Goal: Task Accomplishment & Management: Use online tool/utility

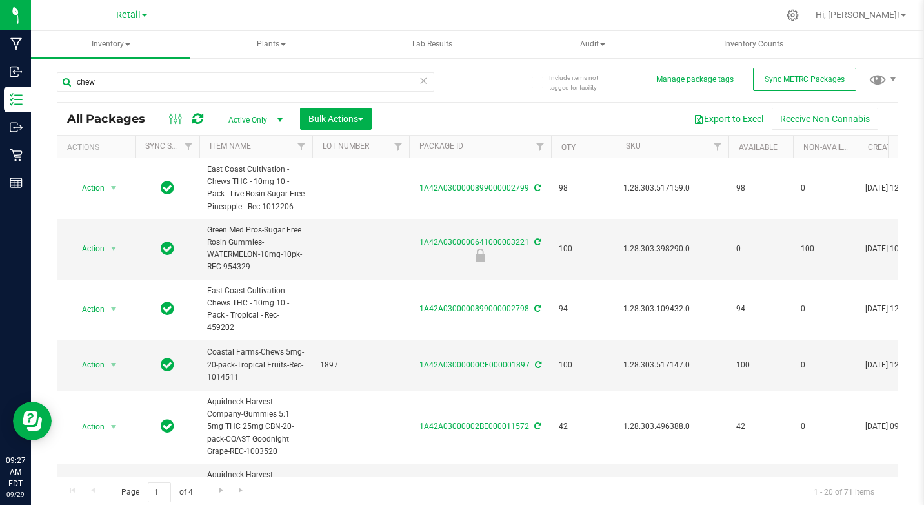
click at [132, 17] on span "Retail" at bounding box center [128, 16] width 25 height 12
click at [96, 46] on link "Cultivation" at bounding box center [131, 45] width 188 height 17
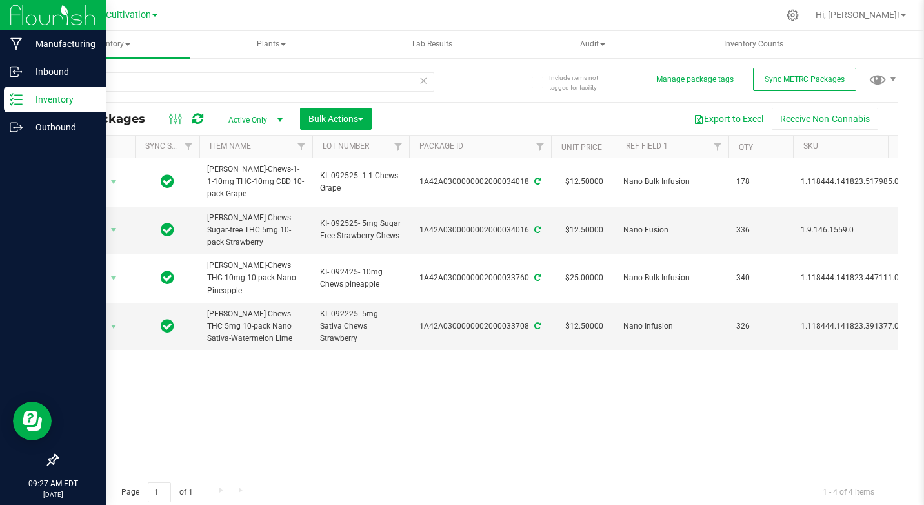
click at [44, 101] on p "Inventory" at bounding box center [61, 99] width 77 height 15
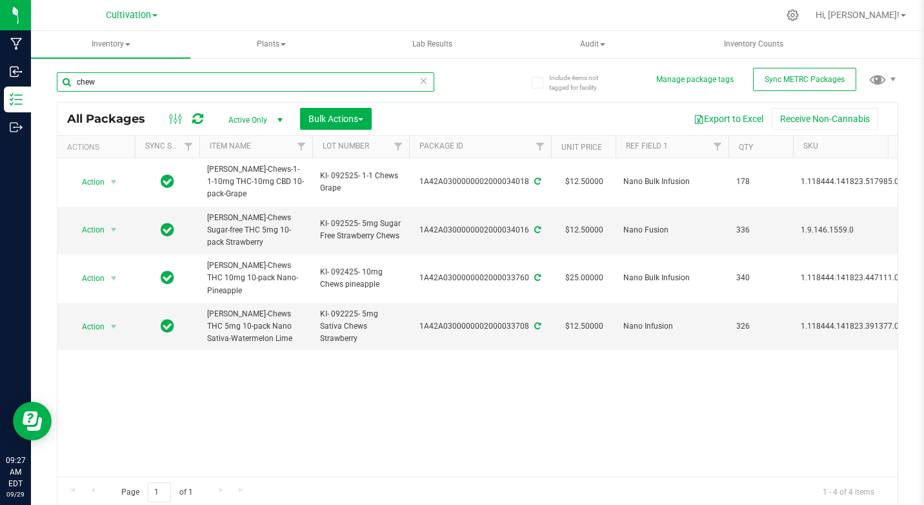
click at [125, 77] on input "chew" at bounding box center [246, 81] width 378 height 19
type input "c"
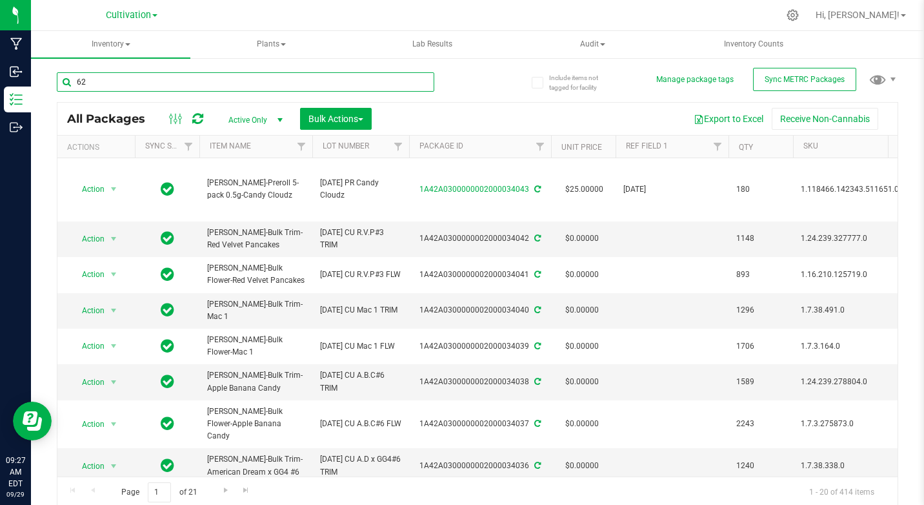
type input "6"
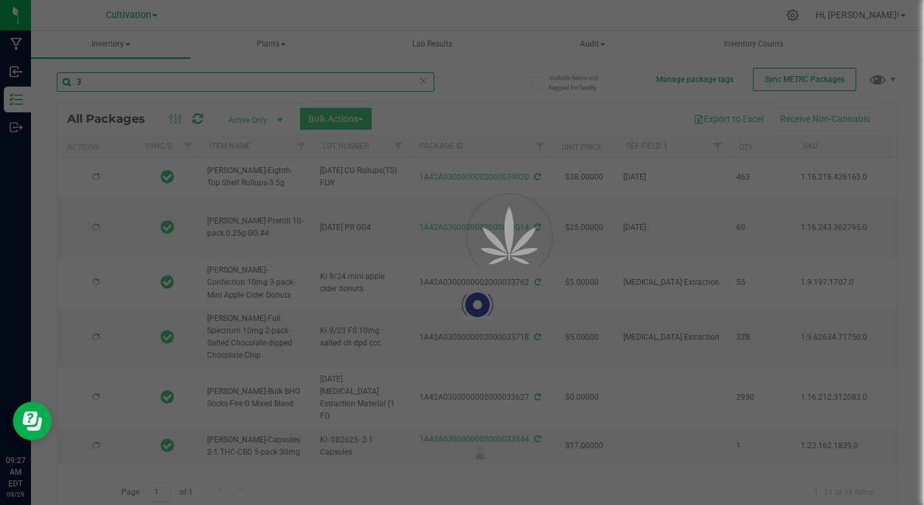
type input "33"
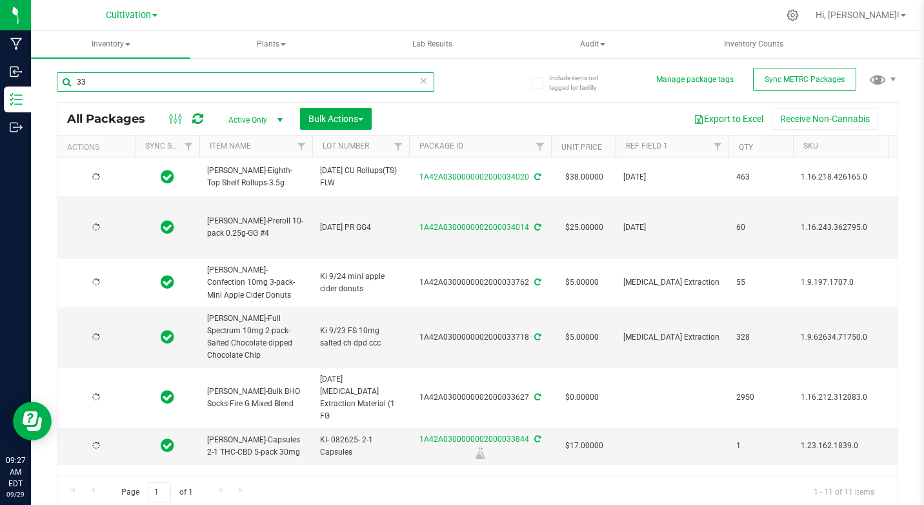
type input "[DATE]"
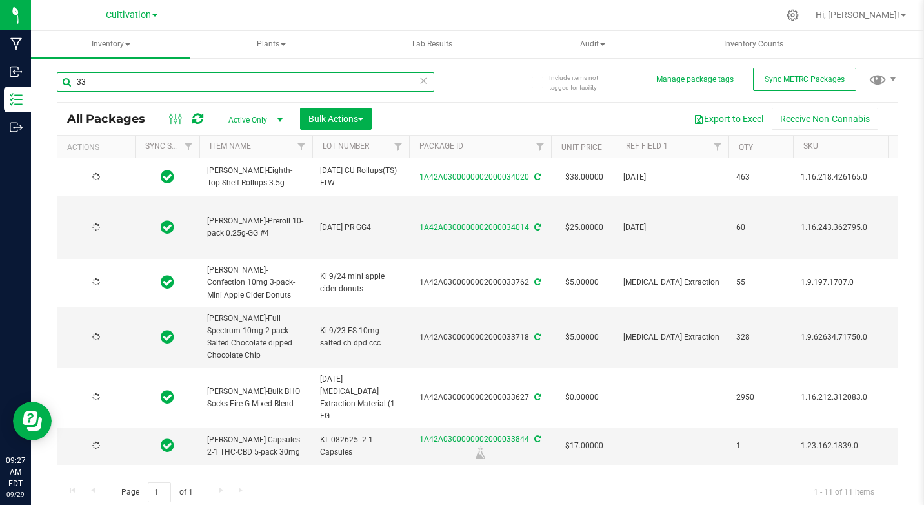
type input "[DATE]"
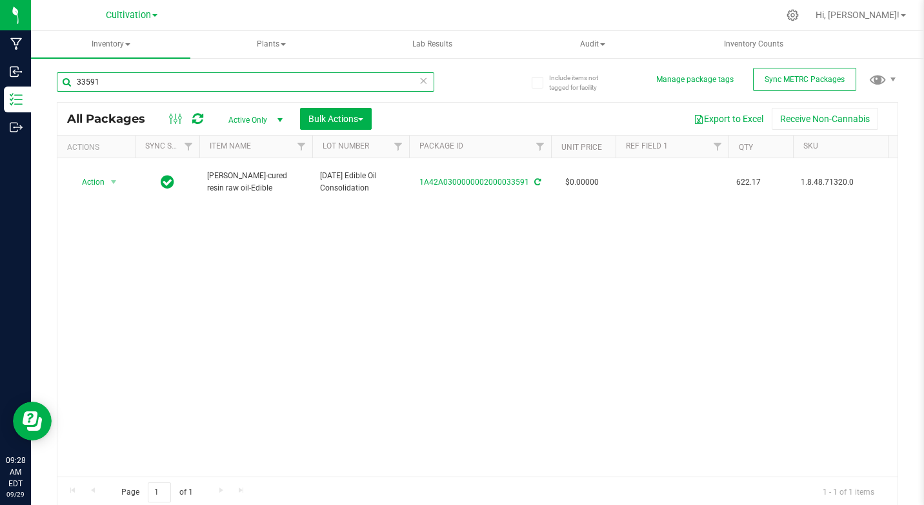
type input "33591"
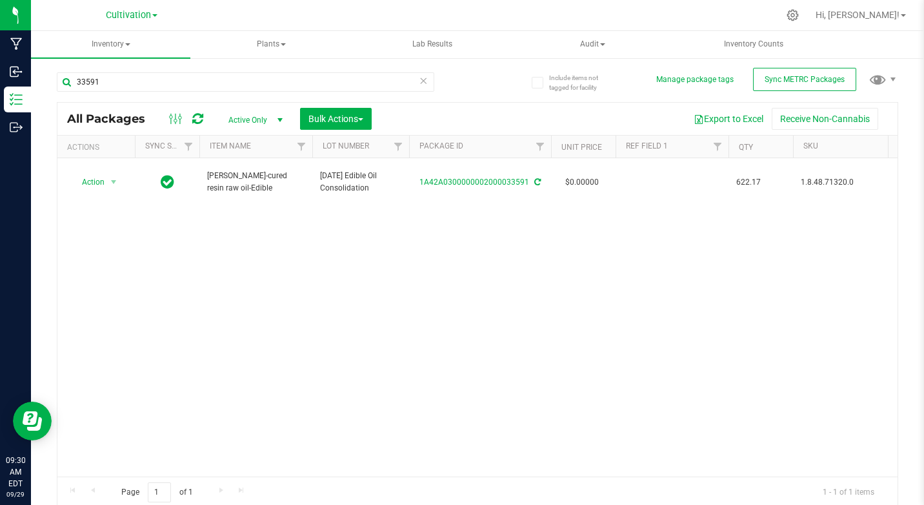
click at [322, 286] on div "Action Action Adjust qty Create package Edit attributes Global inventory Locate…" at bounding box center [477, 317] width 840 height 318
click at [309, 117] on span "Bulk Actions" at bounding box center [336, 119] width 55 height 10
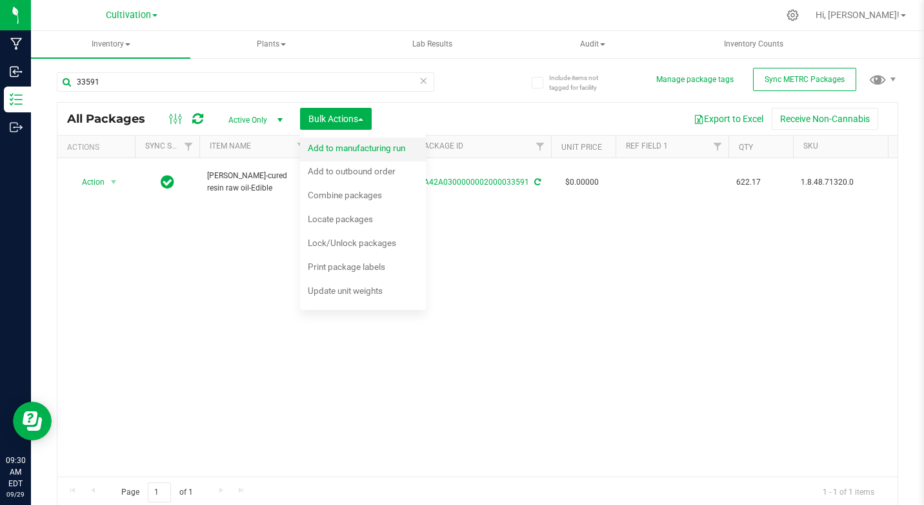
click at [333, 150] on span "Add to manufacturing run" at bounding box center [356, 148] width 97 height 10
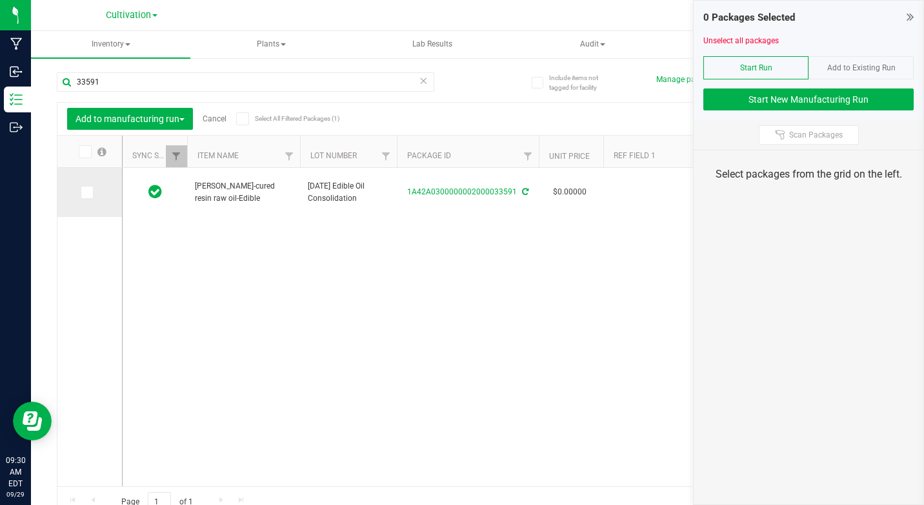
click at [87, 192] on icon at bounding box center [86, 192] width 8 height 0
click at [0, 0] on input "checkbox" at bounding box center [0, 0] width 0 height 0
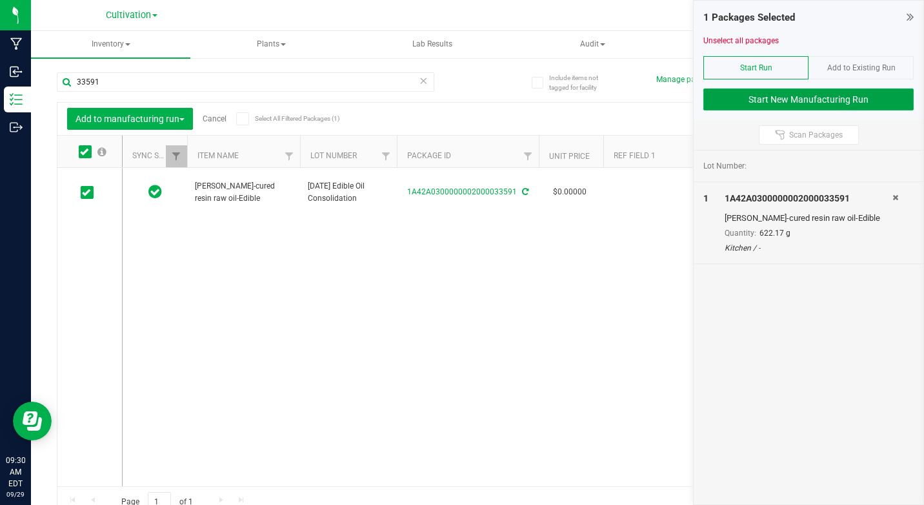
click at [755, 102] on button "Start New Manufacturing Run" at bounding box center [809, 99] width 210 height 22
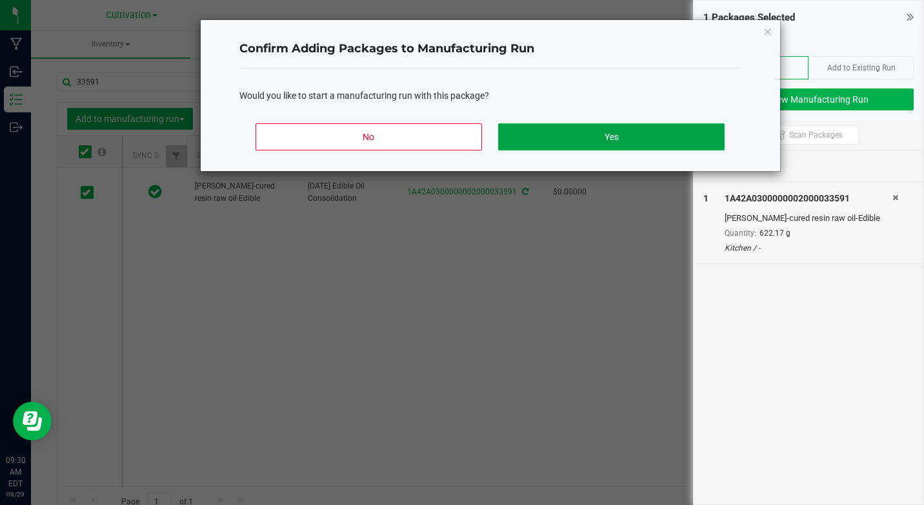
click at [679, 142] on button "Yes" at bounding box center [611, 136] width 226 height 27
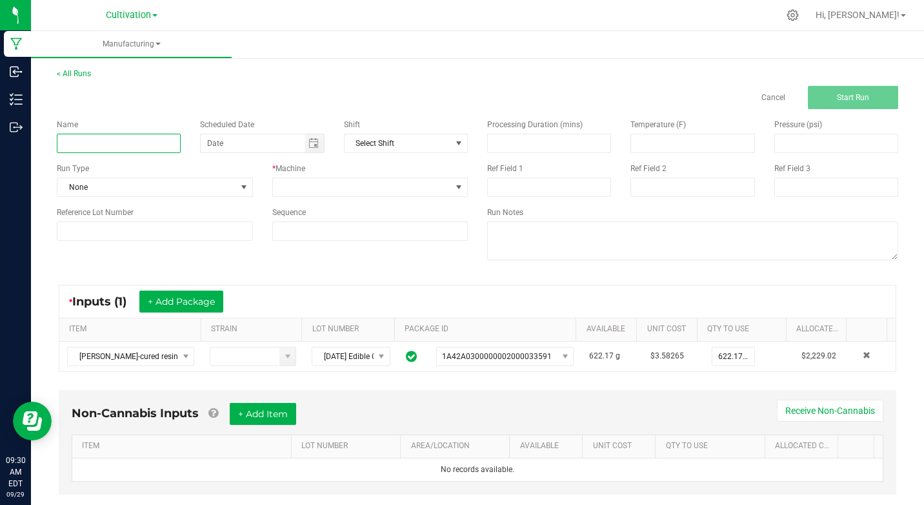
click at [113, 147] on input at bounding box center [119, 143] width 124 height 19
click at [310, 140] on span "Toggle calendar" at bounding box center [314, 143] width 10 height 10
type input "KI [DATE] Bulk infused coconut oil [PERSON_NAME]'s"
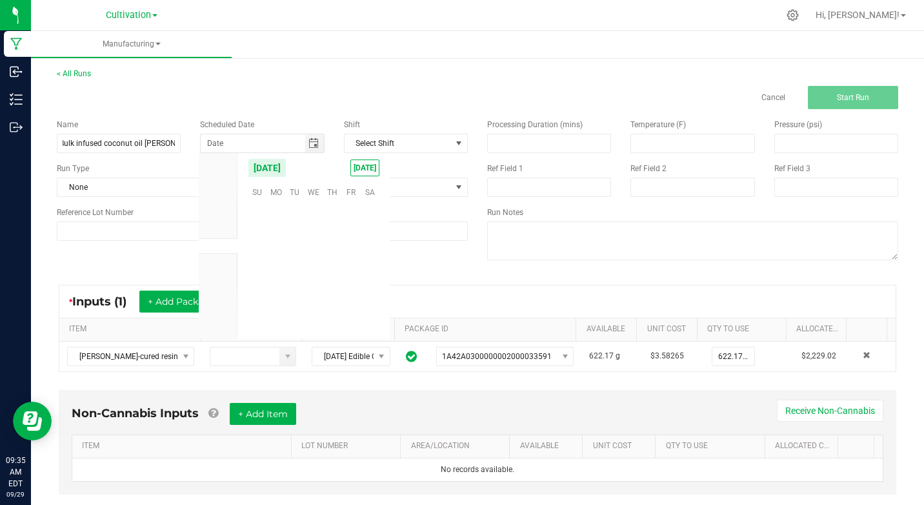
scroll to position [209322, 0]
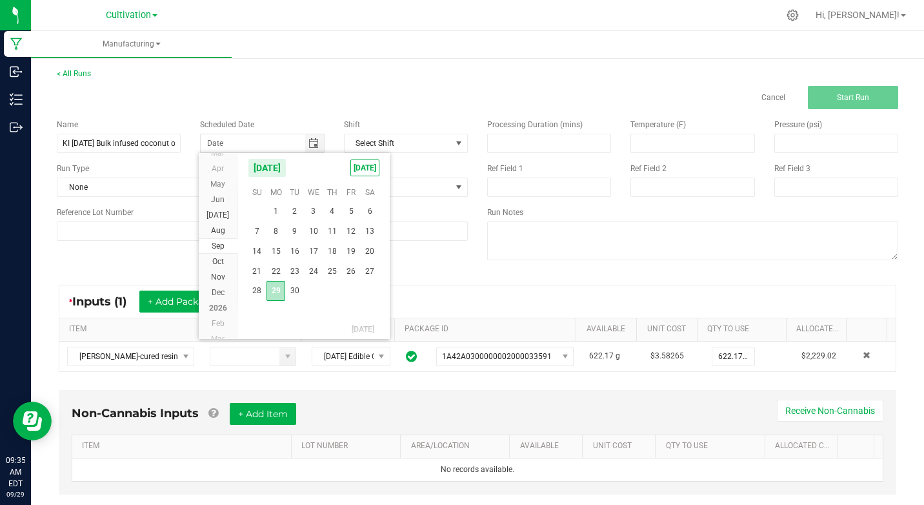
click at [278, 292] on span "29" at bounding box center [276, 291] width 19 height 20
type input "[DATE]"
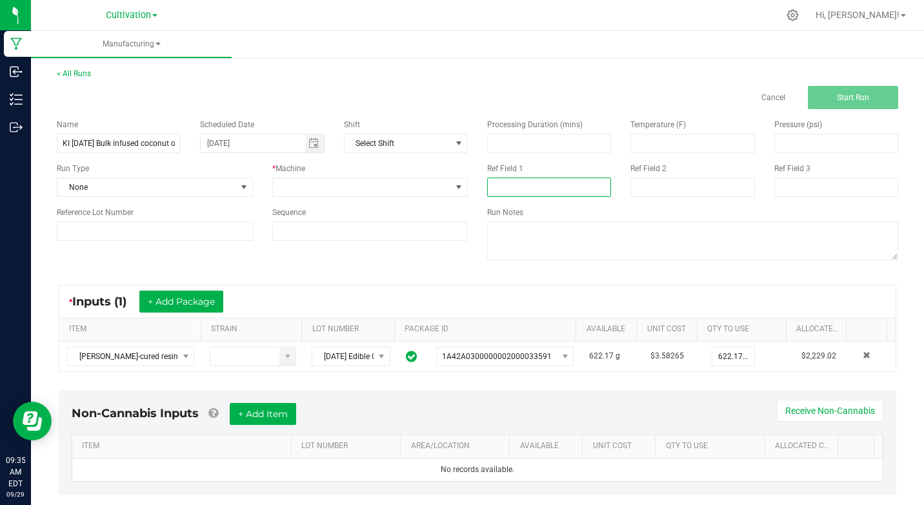
click at [500, 187] on input at bounding box center [549, 186] width 124 height 19
type input "[MEDICAL_DATA] Extraction"
click at [159, 302] on button "+ Add Package" at bounding box center [181, 301] width 84 height 22
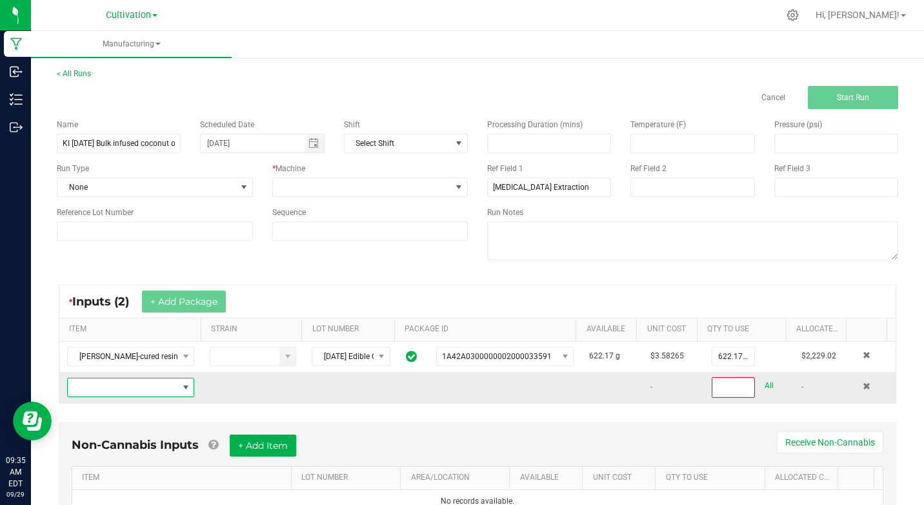
click at [152, 385] on span "NO DATA FOUND" at bounding box center [123, 387] width 110 height 18
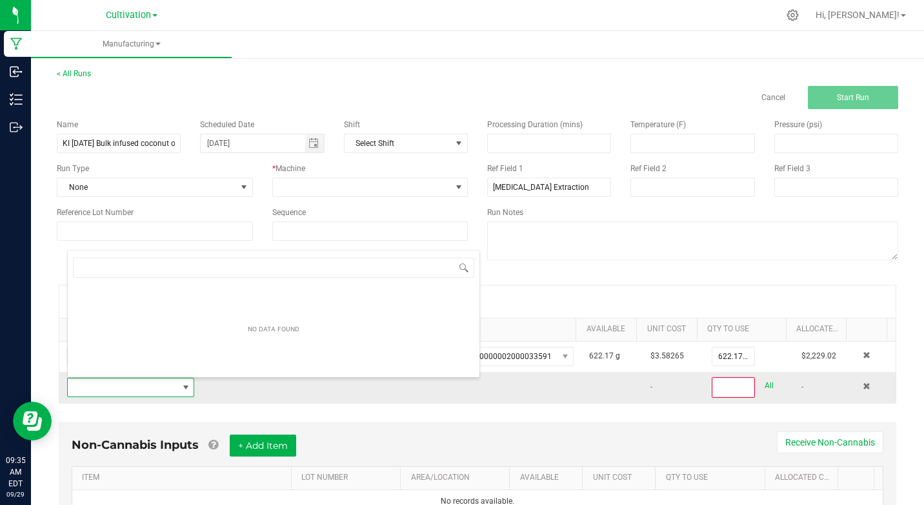
scroll to position [19, 122]
type input "3"
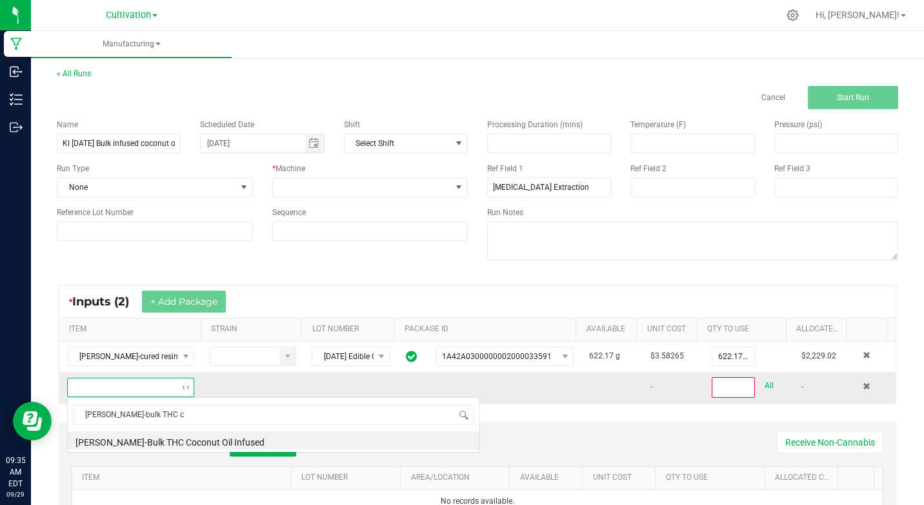
scroll to position [0, 0]
type input "[PERSON_NAME]-bulk THC coconut"
click at [168, 442] on li "[PERSON_NAME]-Bulk THC Coconut Oil Infused" at bounding box center [274, 440] width 412 height 18
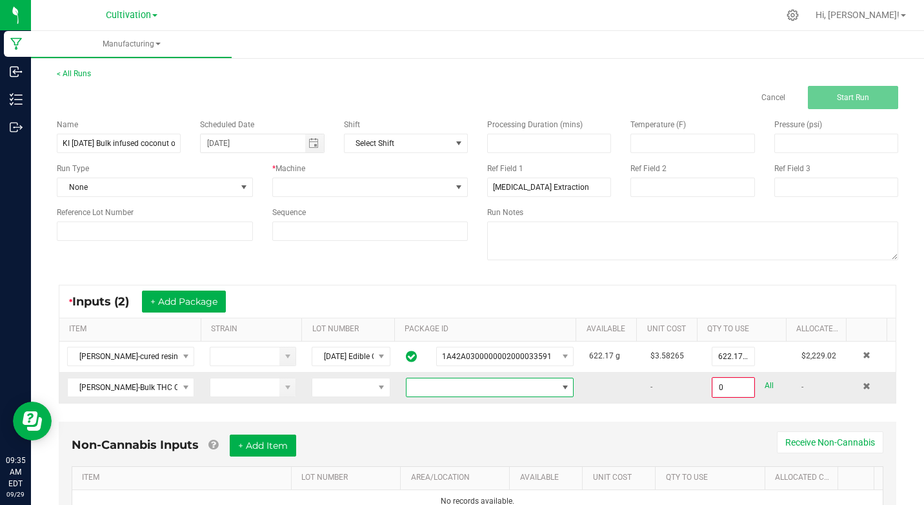
click at [560, 386] on span at bounding box center [565, 387] width 10 height 10
click at [523, 445] on li "1A42A0300000002000031700" at bounding box center [480, 442] width 163 height 22
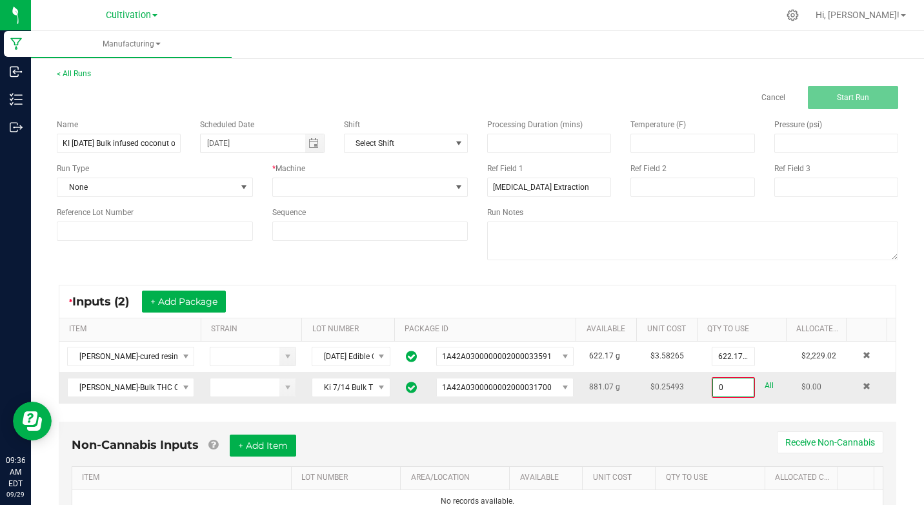
click at [728, 387] on input "0" at bounding box center [733, 387] width 41 height 18
type input "881.0700 g"
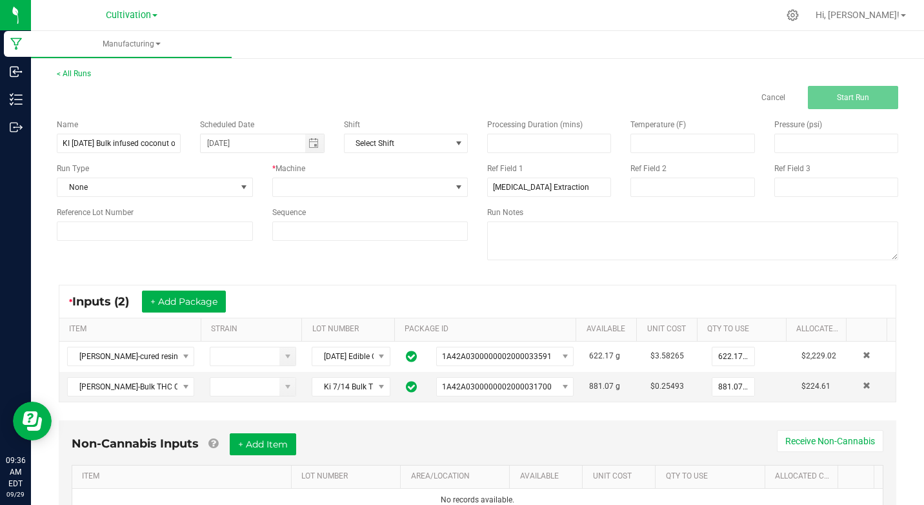
click at [683, 425] on div "Non-Cannabis Inputs + Add Item Receive Non-Cannabis ITEM LOT NUMBER AREA/LOCATI…" at bounding box center [478, 472] width 838 height 105
click at [240, 185] on span at bounding box center [244, 187] width 10 height 10
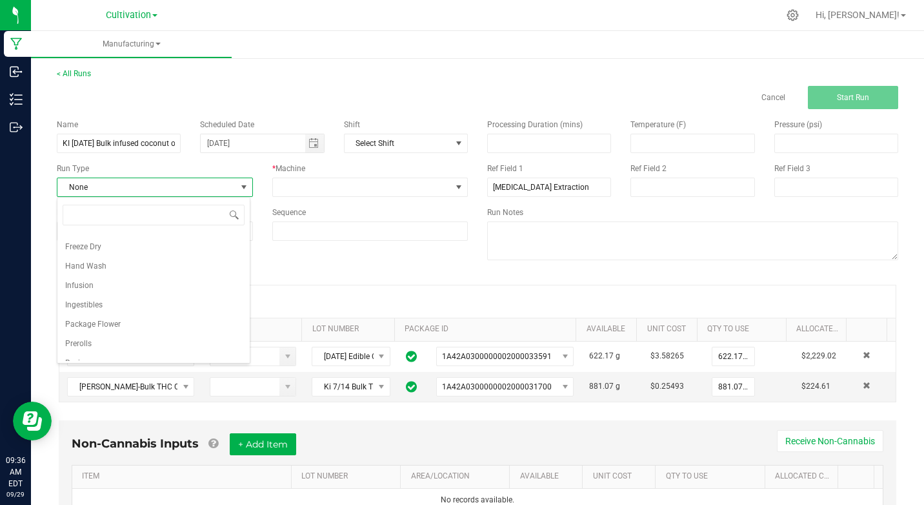
scroll to position [181, 0]
click at [79, 274] on span "Infusion" at bounding box center [79, 273] width 28 height 13
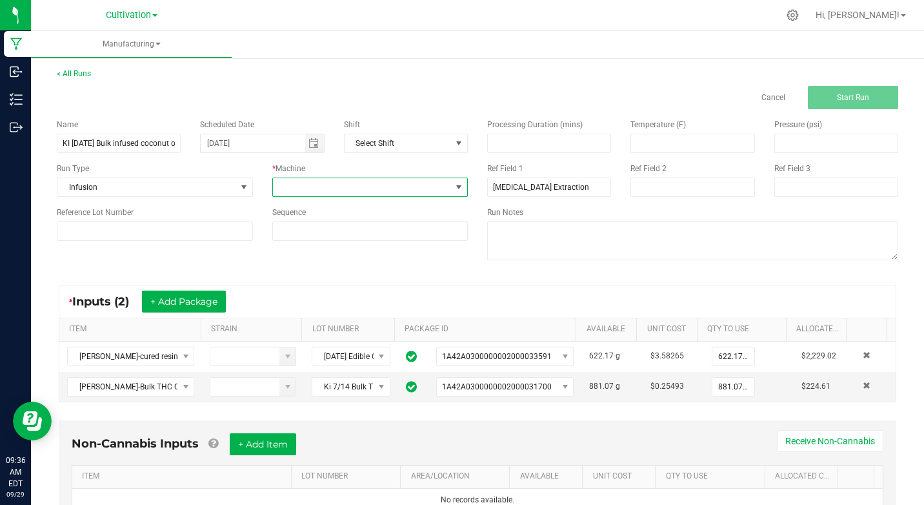
click at [456, 187] on span at bounding box center [459, 187] width 10 height 10
click at [301, 290] on li "Manual" at bounding box center [366, 289] width 192 height 22
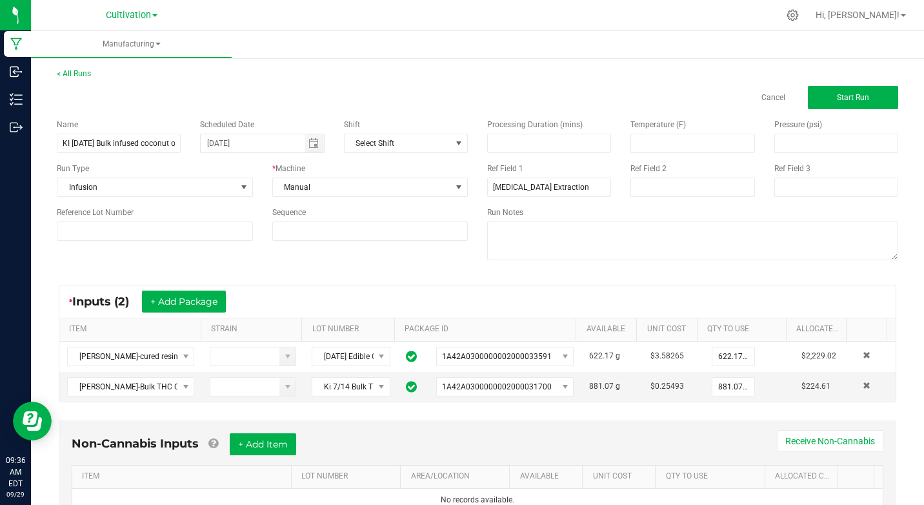
click at [288, 264] on div "Name KI [DATE] Bulk infused coconut oil [PERSON_NAME]'s Scheduled Date [DATE] S…" at bounding box center [477, 191] width 861 height 164
click at [813, 100] on button "Start Run" at bounding box center [853, 97] width 90 height 23
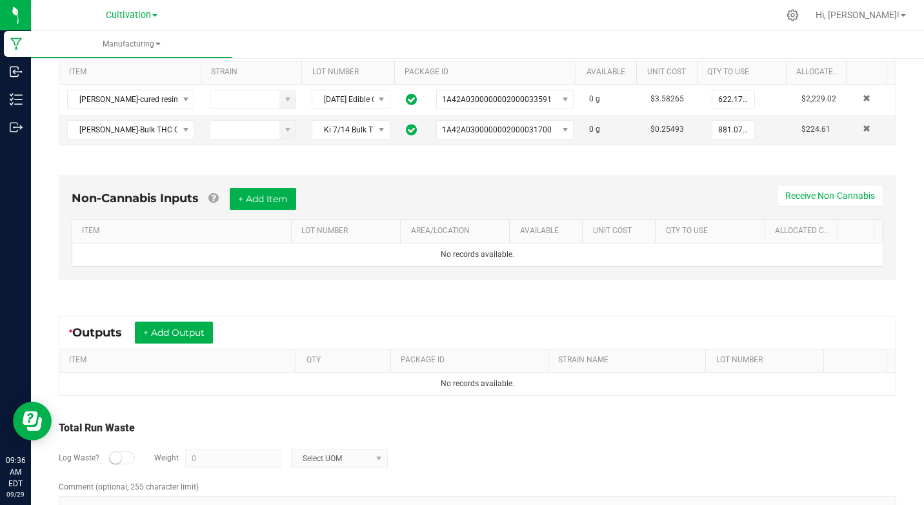
scroll to position [321, 0]
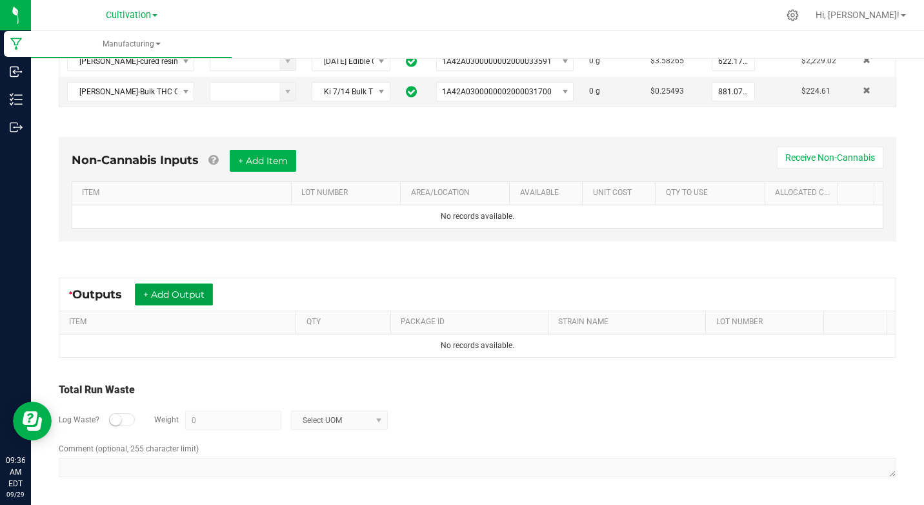
click at [169, 299] on button "+ Add Output" at bounding box center [174, 294] width 78 height 22
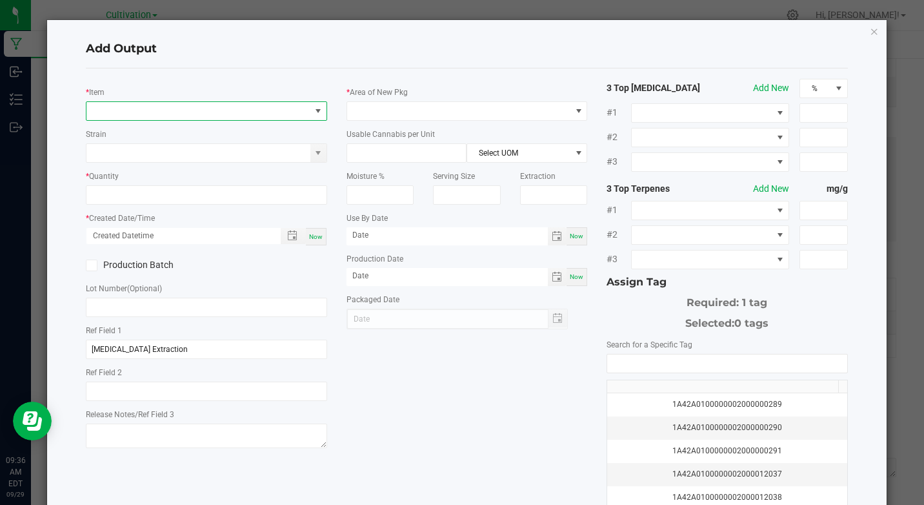
click at [163, 110] on span "NO DATA FOUND" at bounding box center [197, 111] width 223 height 18
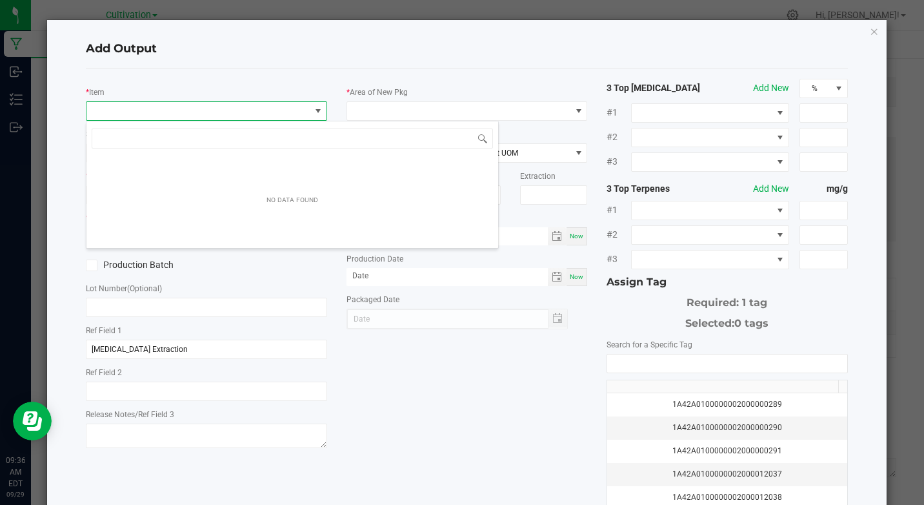
scroll to position [19, 238]
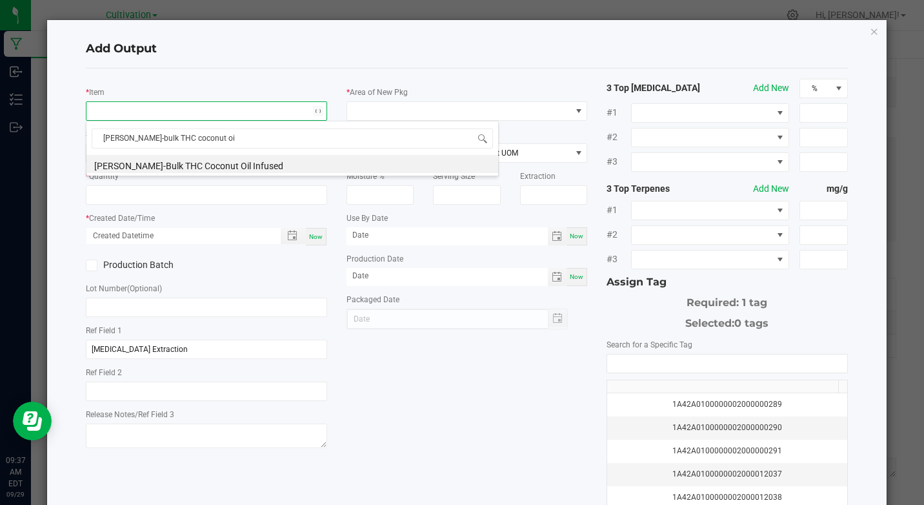
type input "[PERSON_NAME]-bulk THC coconut oil"
click at [199, 161] on li "[PERSON_NAME]-Bulk THC Coconut Oil Infused" at bounding box center [292, 164] width 412 height 18
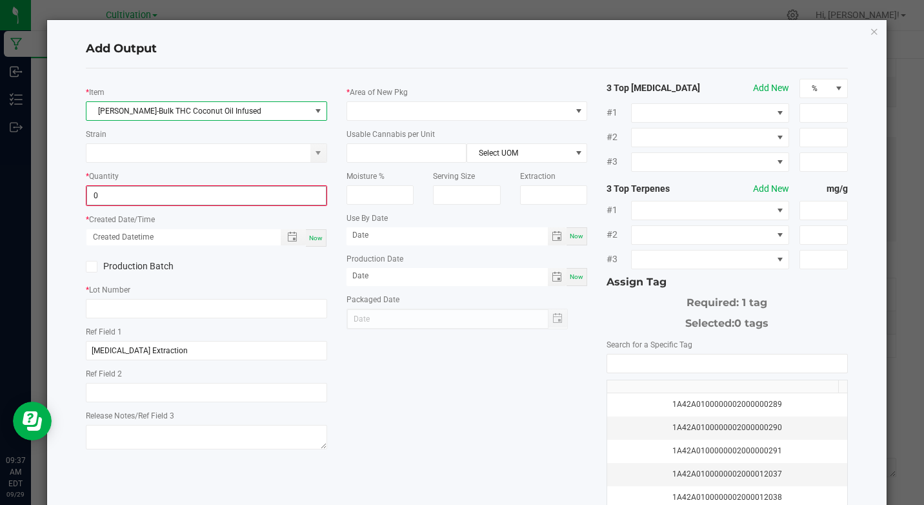
click at [123, 198] on input "0" at bounding box center [206, 196] width 238 height 18
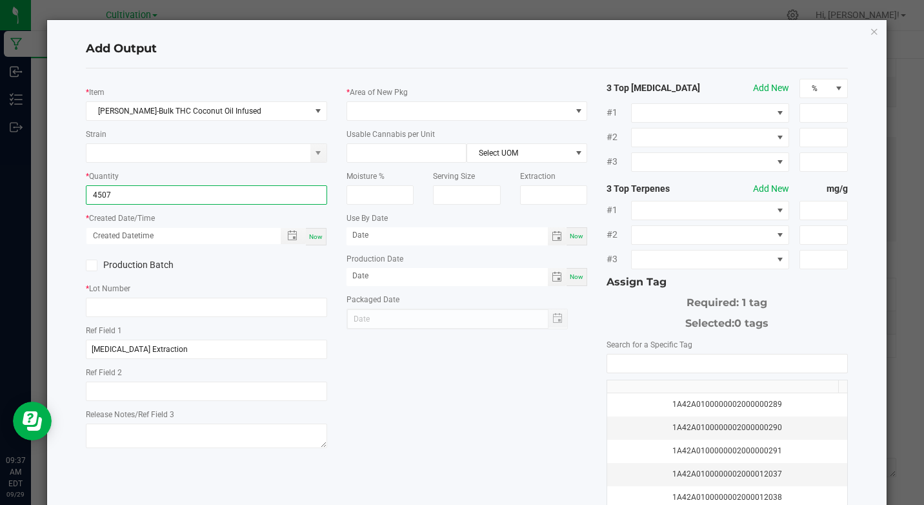
type input "4507.0000 g"
click at [310, 234] on span "Now" at bounding box center [316, 236] width 14 height 7
type input "[DATE] 9:37 AM"
type input "[DATE]"
click at [94, 265] on icon at bounding box center [92, 265] width 8 height 0
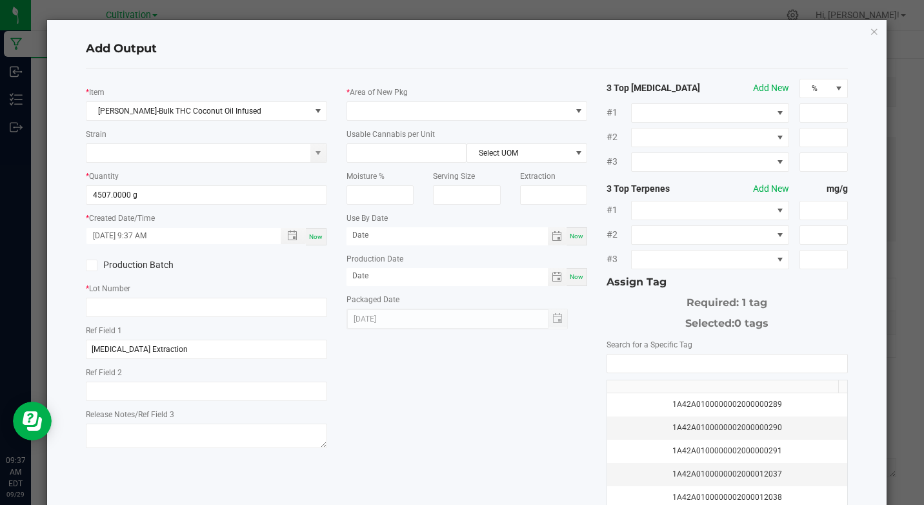
click at [0, 0] on input "Production Batch" at bounding box center [0, 0] width 0 height 0
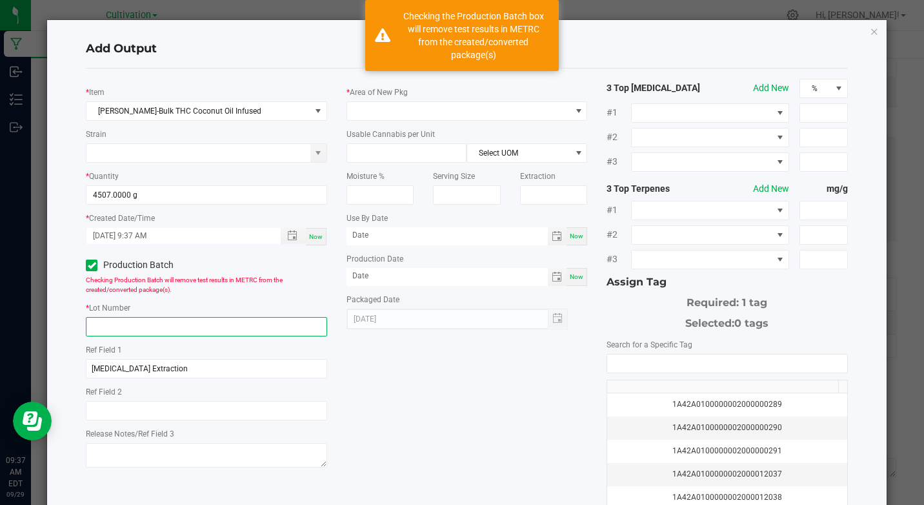
click at [116, 325] on input "text" at bounding box center [206, 326] width 241 height 19
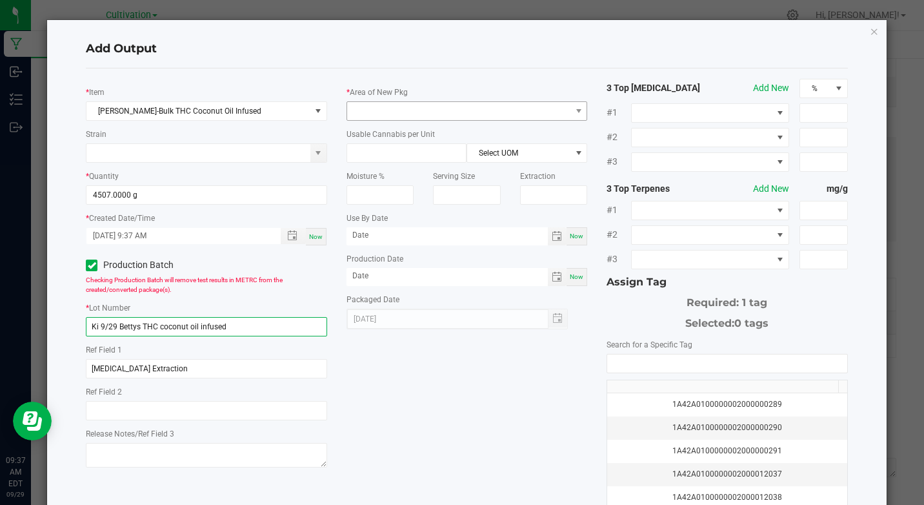
type input "Ki 9/29 Bettys THC coconut oil infused"
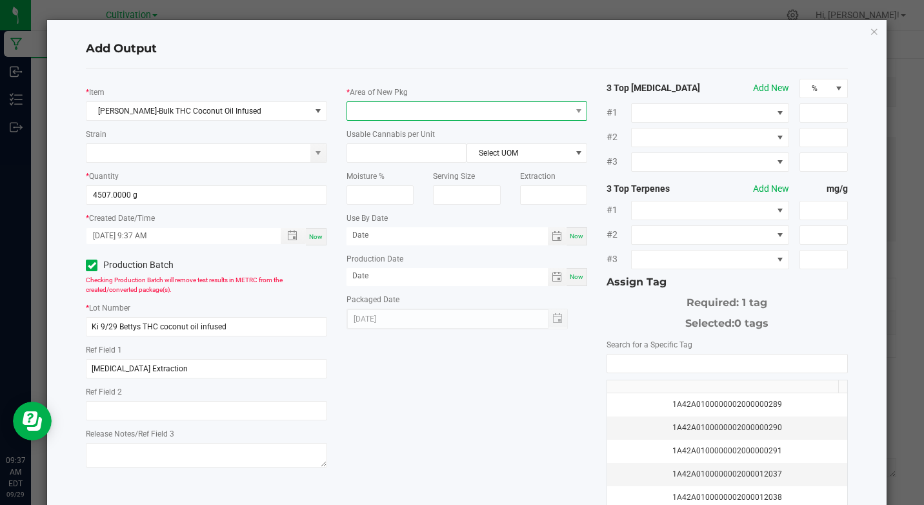
click at [380, 114] on span at bounding box center [458, 111] width 223 height 18
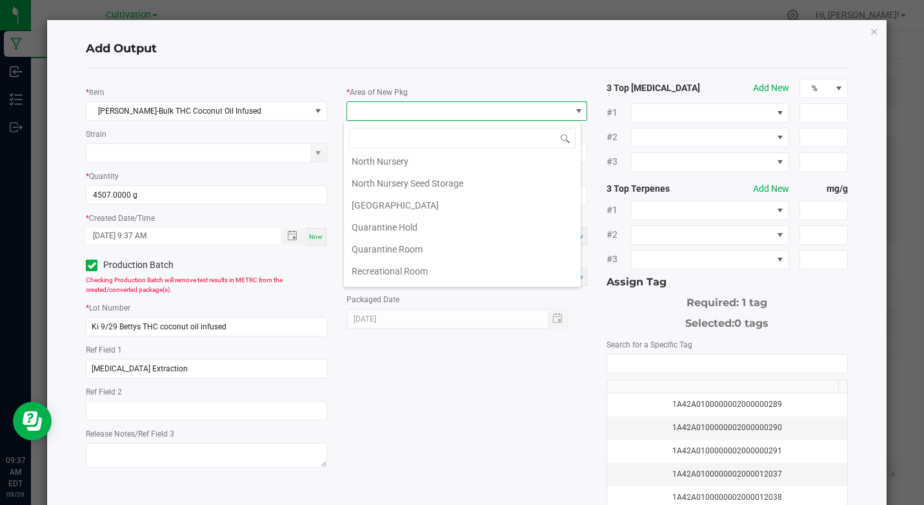
scroll to position [258, 0]
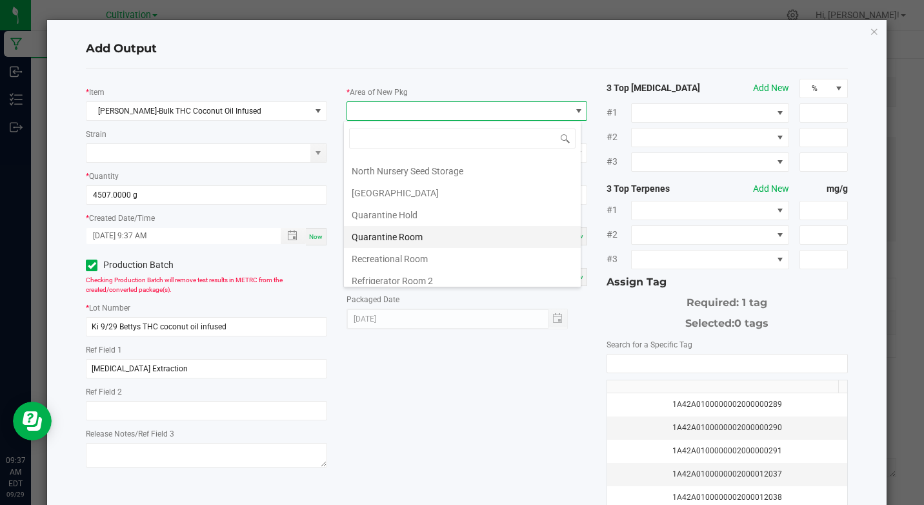
click at [387, 234] on li "Quarantine Room" at bounding box center [462, 237] width 237 height 22
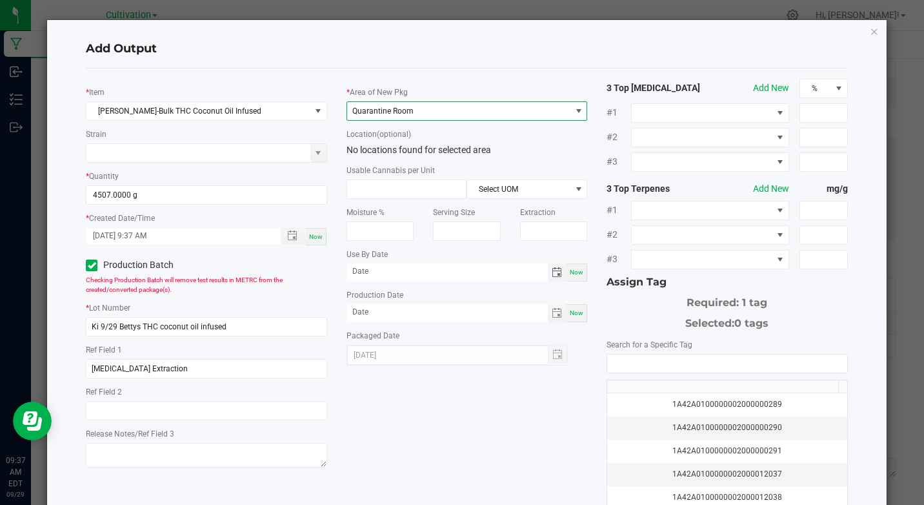
click at [552, 274] on span "Toggle calendar" at bounding box center [557, 272] width 10 height 10
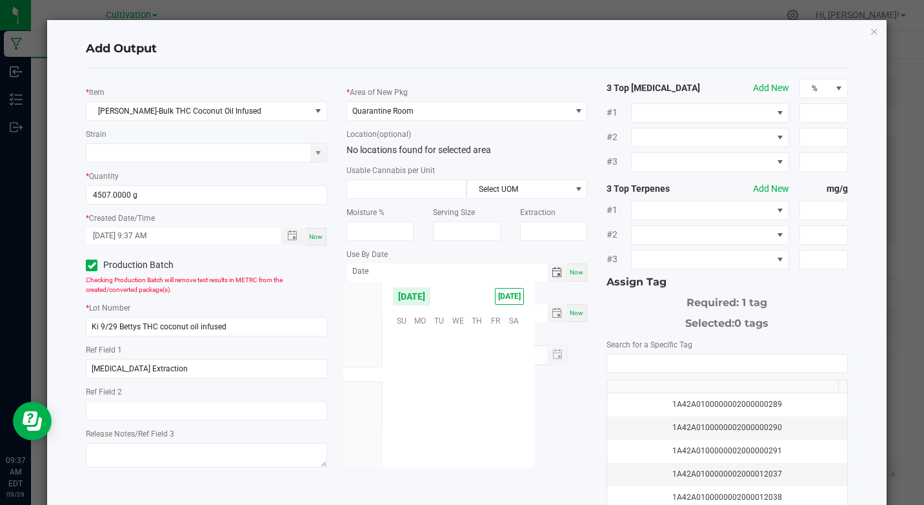
scroll to position [209322, 0]
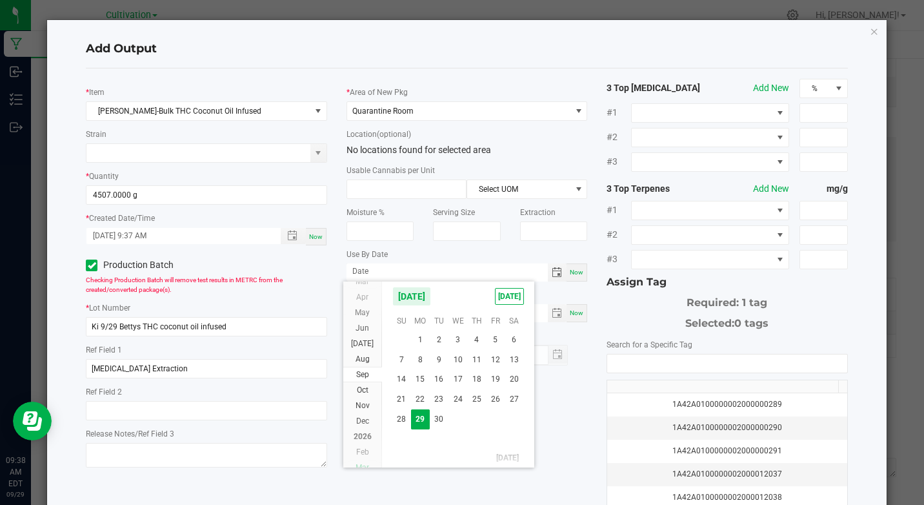
click at [368, 466] on span "Mar" at bounding box center [363, 467] width 14 height 9
click at [368, 465] on span "Sep" at bounding box center [362, 467] width 13 height 9
click at [442, 420] on span "29" at bounding box center [439, 419] width 19 height 20
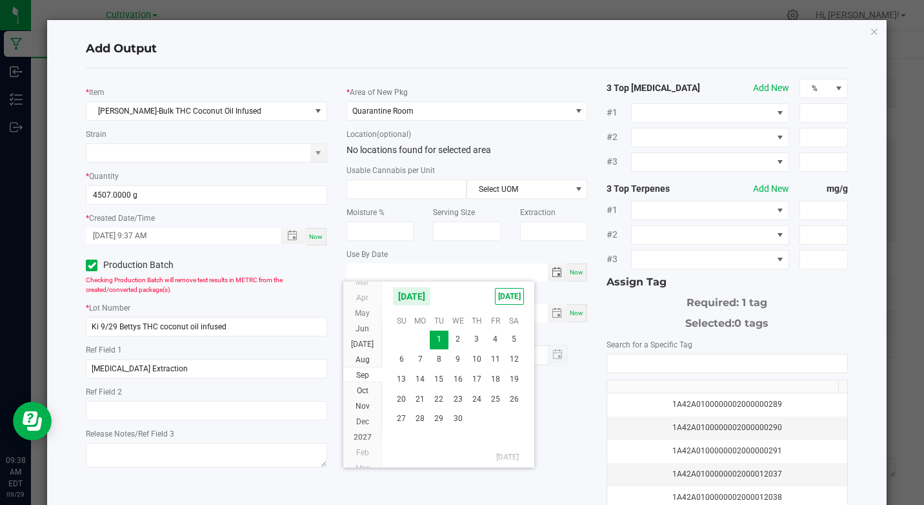
type input "[DATE]"
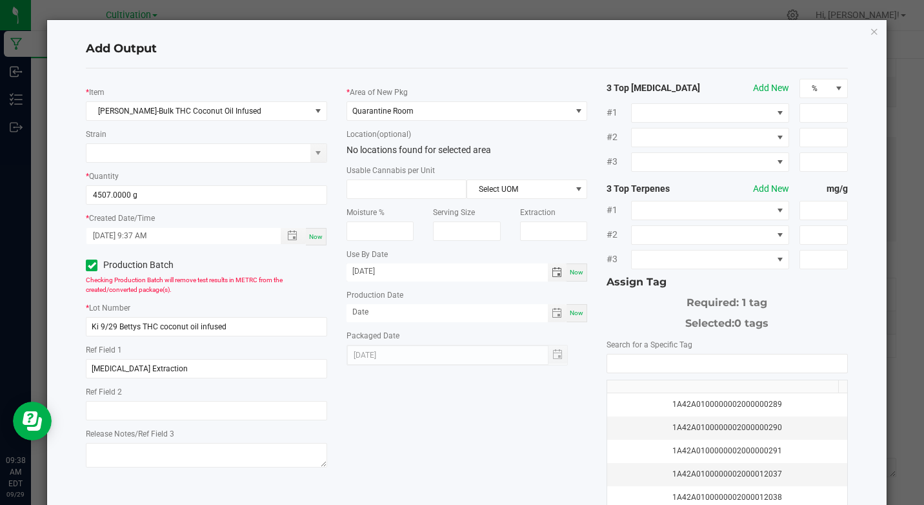
click at [571, 313] on span "Now" at bounding box center [577, 312] width 14 height 7
type input "[DATE]"
click at [611, 360] on input "NO DATA FOUND" at bounding box center [726, 363] width 239 height 18
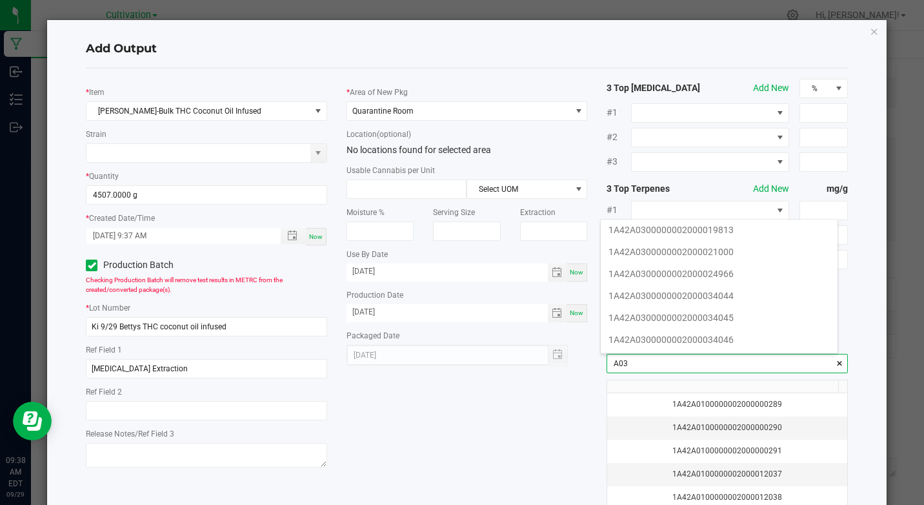
scroll to position [181, 0]
click at [716, 297] on li "1A42A0300000002000034044" at bounding box center [719, 293] width 237 height 22
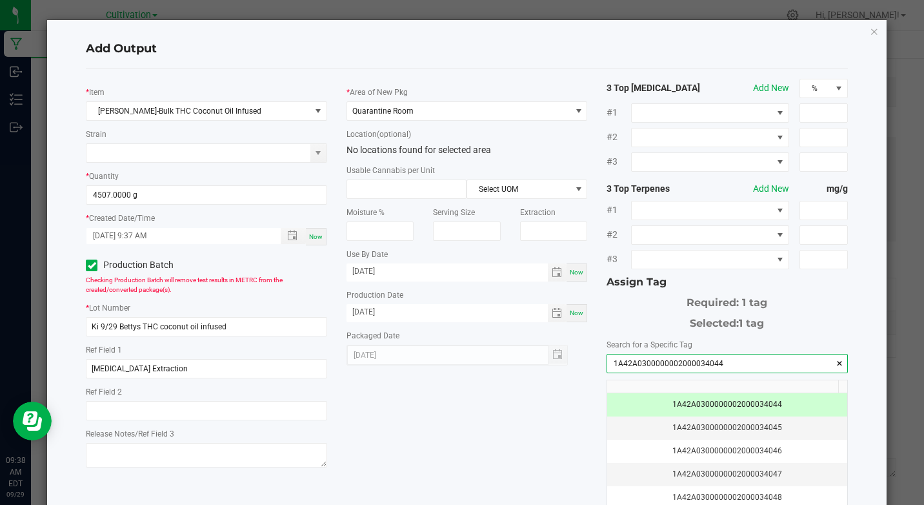
type input "1A42A0300000002000034044"
click at [552, 433] on div "* Item [PERSON_NAME]-Bulk THC Coconut Oil Infused Strain * Quantity 4507.0000 g…" at bounding box center [466, 310] width 781 height 463
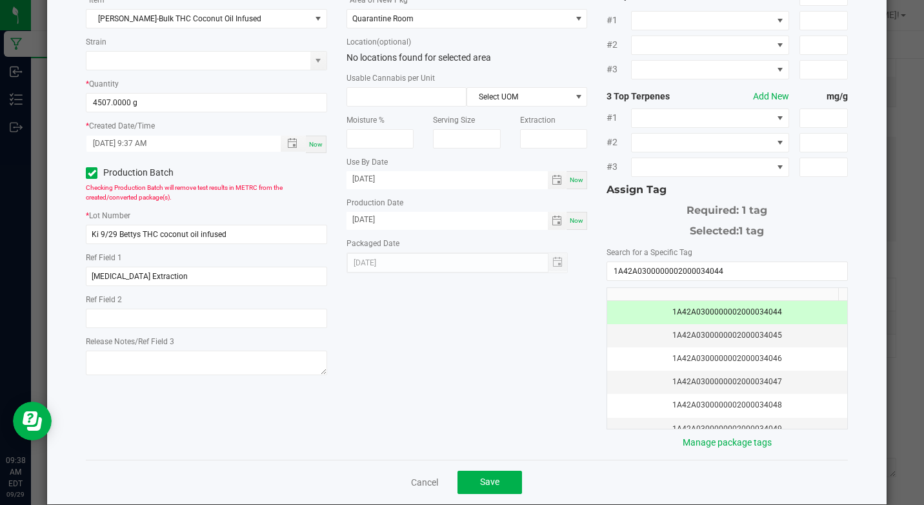
scroll to position [103, 0]
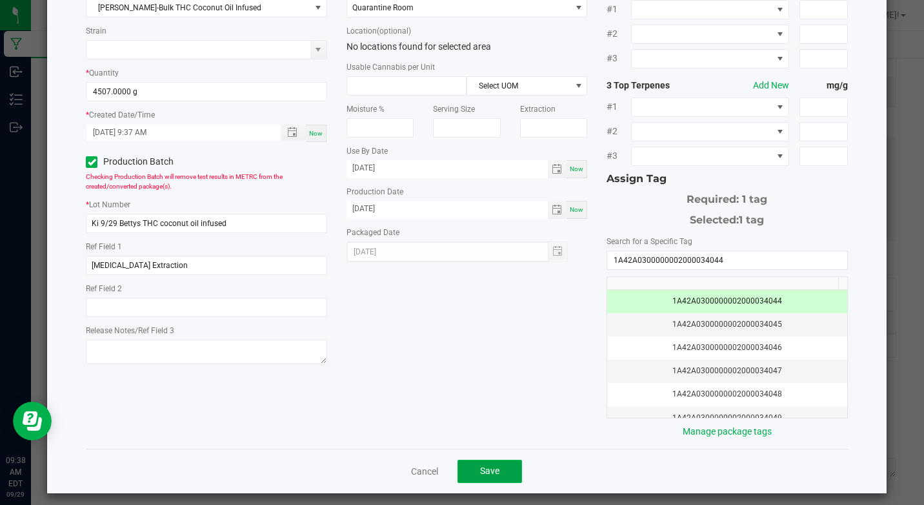
click at [488, 465] on span "Save" at bounding box center [489, 470] width 19 height 10
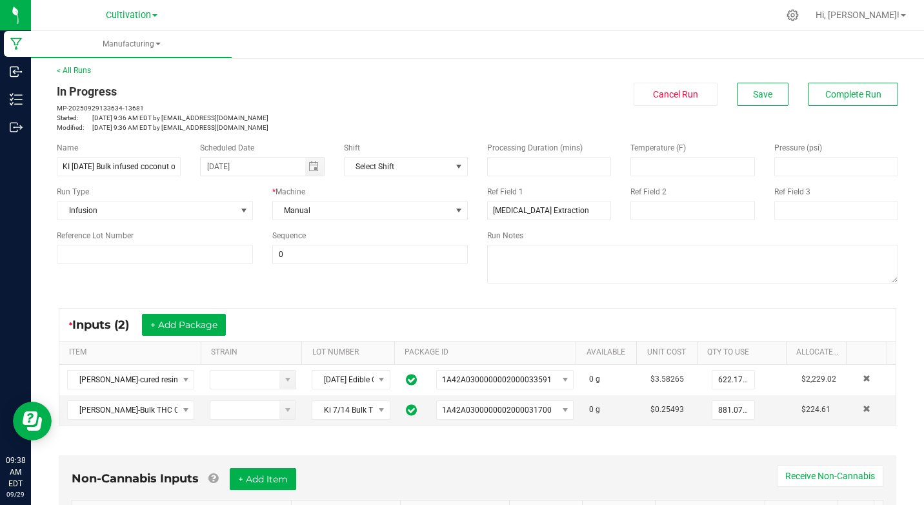
scroll to position [0, 0]
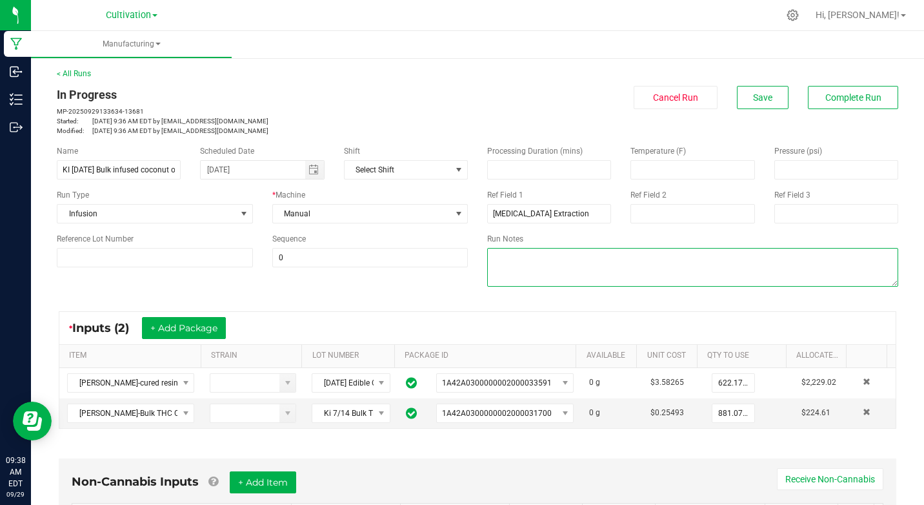
click at [542, 261] on textarea at bounding box center [692, 267] width 411 height 39
click at [613, 268] on textarea at bounding box center [692, 267] width 411 height 39
drag, startPoint x: 520, startPoint y: 254, endPoint x: 633, endPoint y: 268, distance: 114.5
click at [634, 268] on textarea at bounding box center [692, 267] width 411 height 39
drag, startPoint x: 518, startPoint y: 258, endPoint x: 661, endPoint y: 274, distance: 144.3
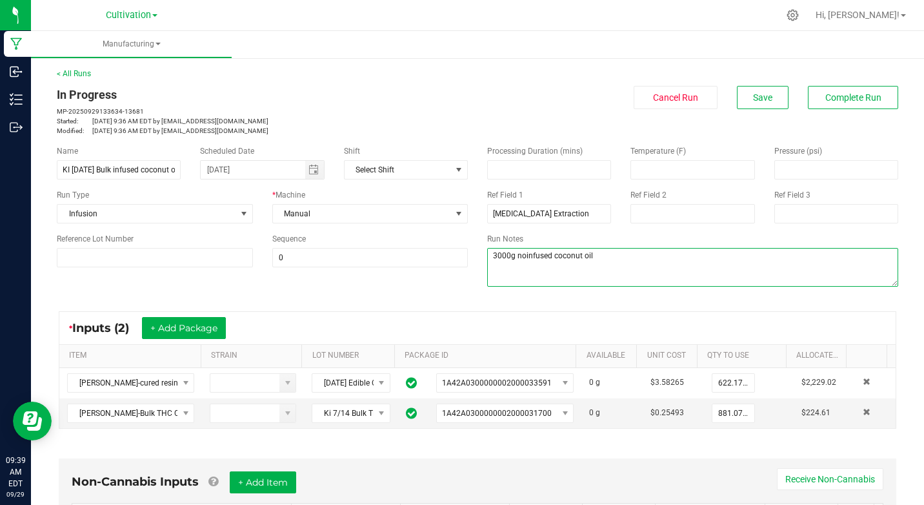
click at [661, 274] on textarea at bounding box center [692, 267] width 411 height 39
click at [512, 260] on textarea at bounding box center [692, 267] width 411 height 39
click at [607, 256] on textarea at bounding box center [692, 267] width 411 height 39
type textarea "3000g noninfused coconut oil"
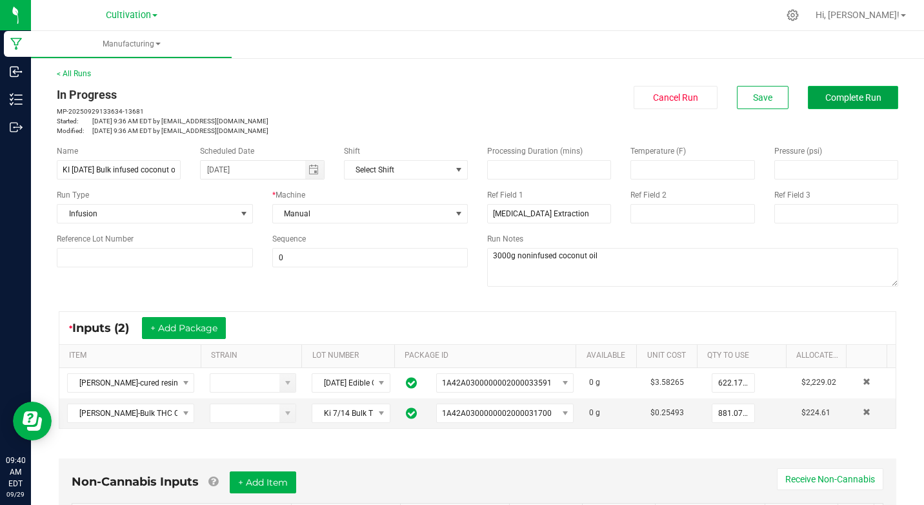
click at [829, 91] on button "Complete Run" at bounding box center [853, 97] width 90 height 23
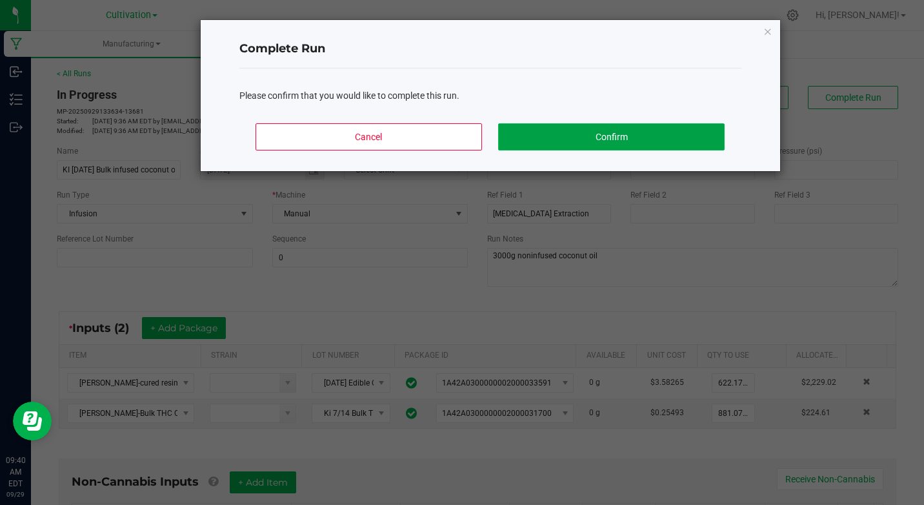
click at [685, 140] on button "Confirm" at bounding box center [611, 136] width 226 height 27
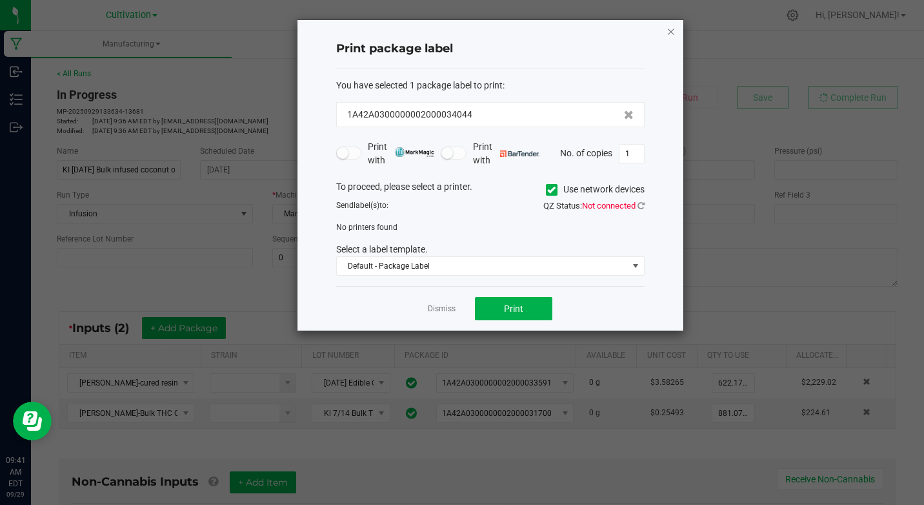
click at [668, 32] on icon "button" at bounding box center [671, 30] width 9 height 15
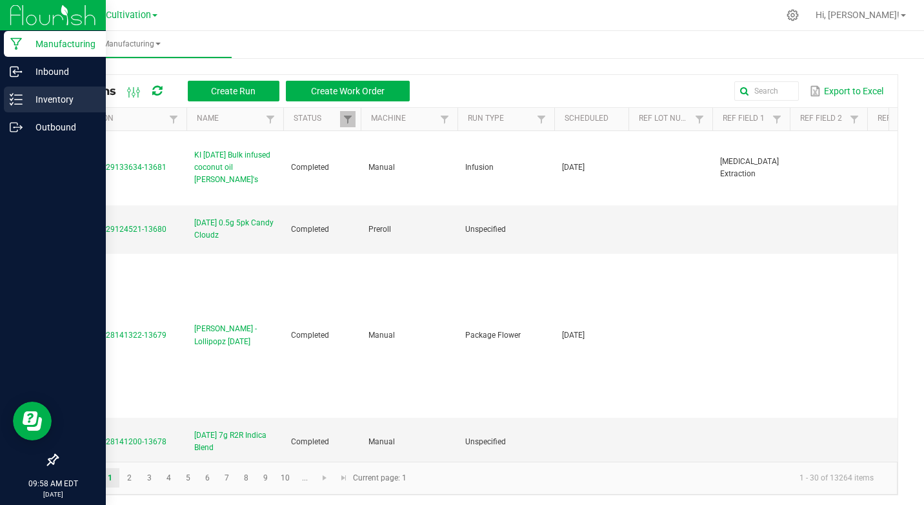
click at [65, 101] on p "Inventory" at bounding box center [61, 99] width 77 height 15
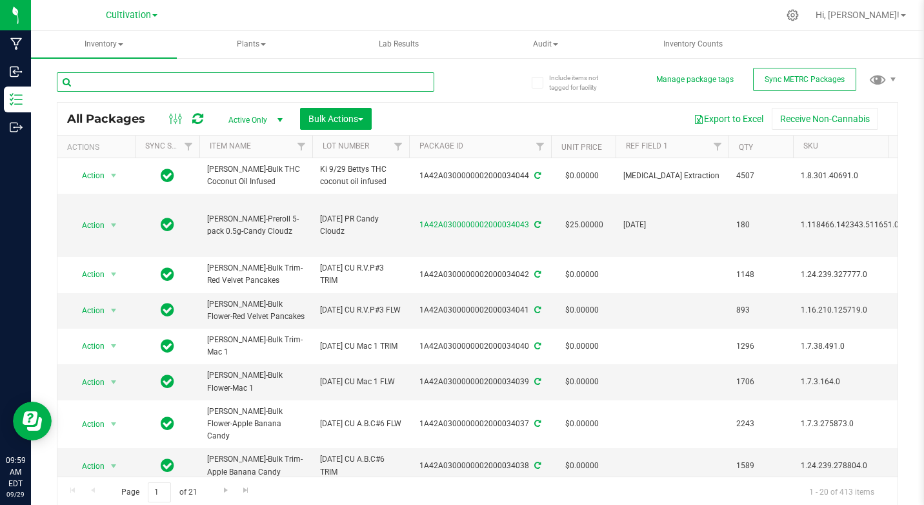
click at [154, 90] on input "text" at bounding box center [246, 81] width 378 height 19
type input "bomb bar"
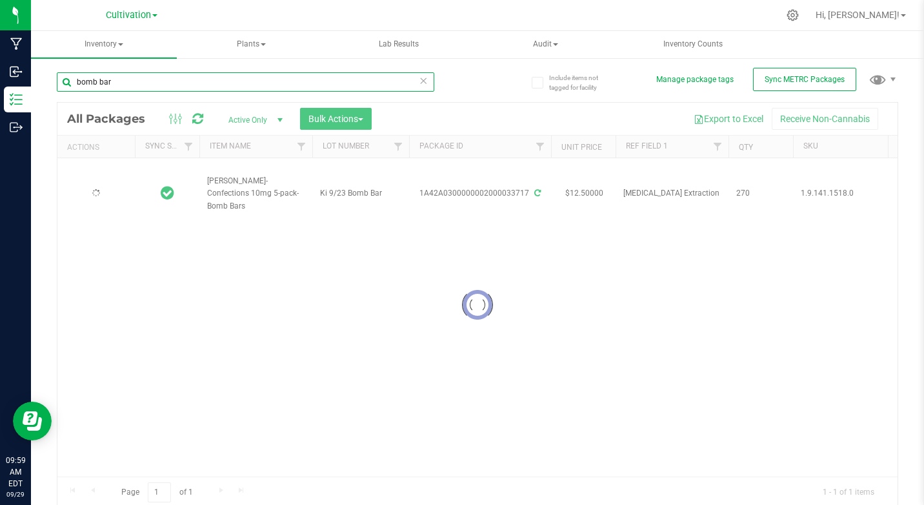
type input "[DATE]"
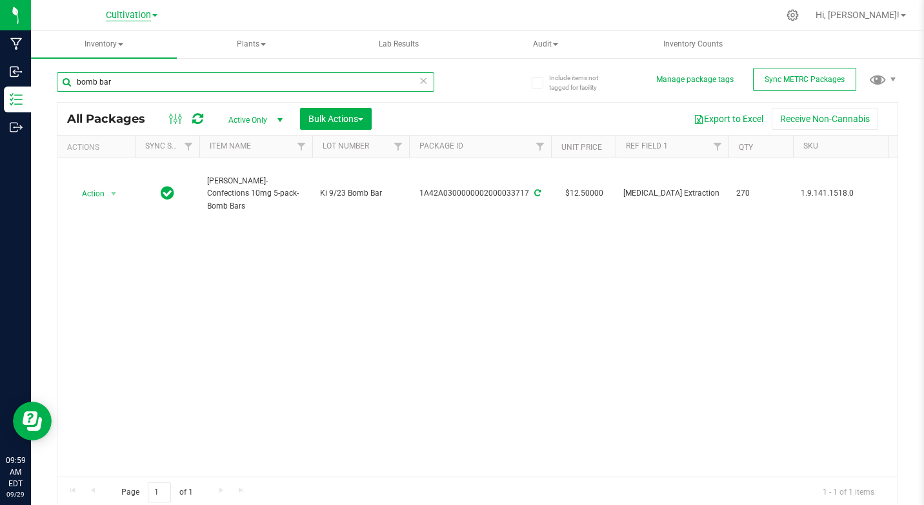
type input "bomb bar"
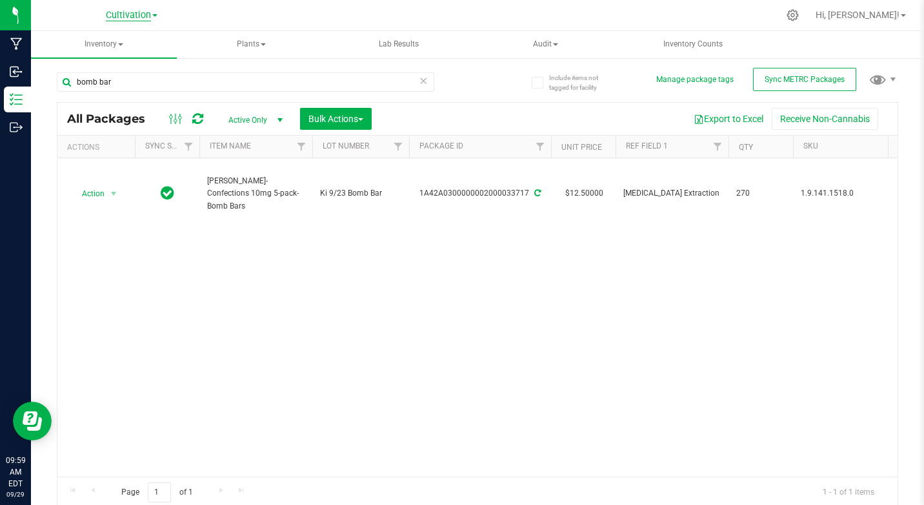
click at [132, 17] on span "Cultivation" at bounding box center [128, 16] width 45 height 12
click at [74, 81] on link "Retail" at bounding box center [131, 79] width 188 height 17
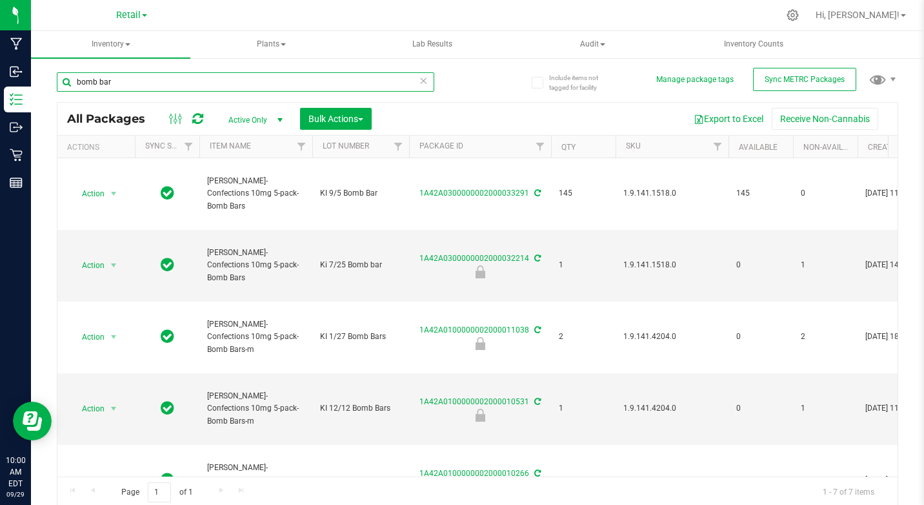
drag, startPoint x: 77, startPoint y: 83, endPoint x: 96, endPoint y: 85, distance: 18.9
click at [96, 85] on input "bomb bar" at bounding box center [246, 81] width 378 height 19
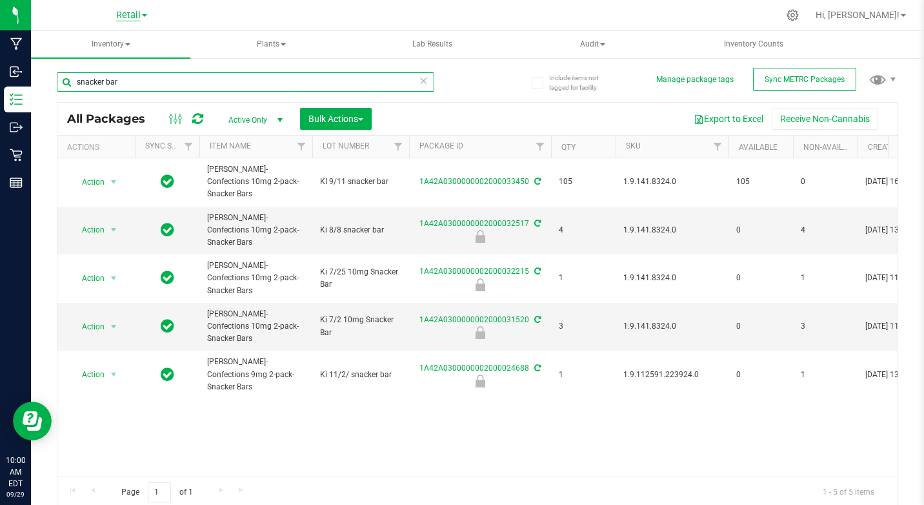
type input "snacker bar"
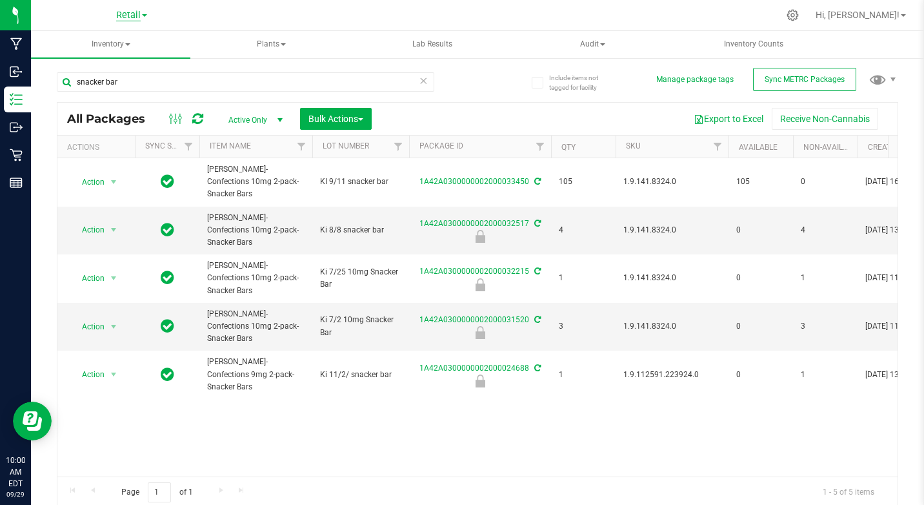
click at [130, 19] on span "Retail" at bounding box center [128, 16] width 25 height 12
click at [98, 46] on link "Cultivation" at bounding box center [131, 45] width 188 height 17
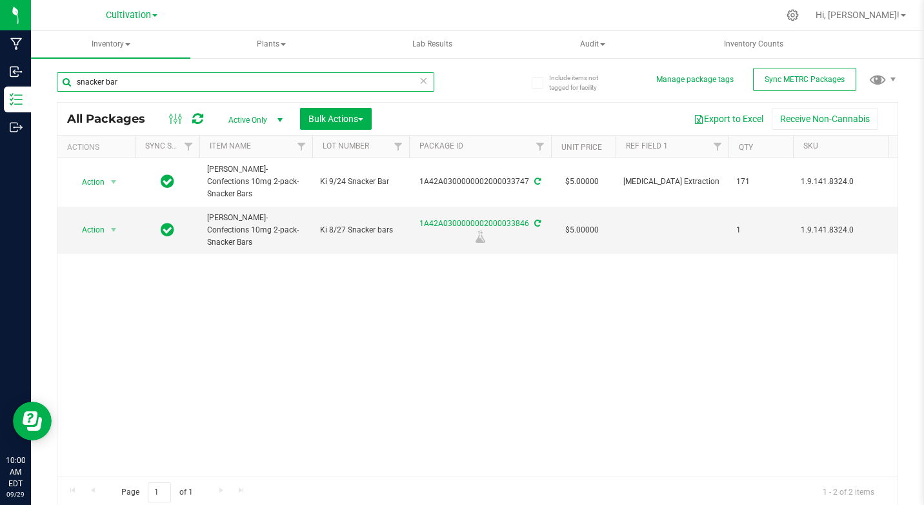
drag, startPoint x: 76, startPoint y: 80, endPoint x: 136, endPoint y: 80, distance: 60.0
click at [136, 80] on input "snacker bar" at bounding box center [246, 81] width 378 height 19
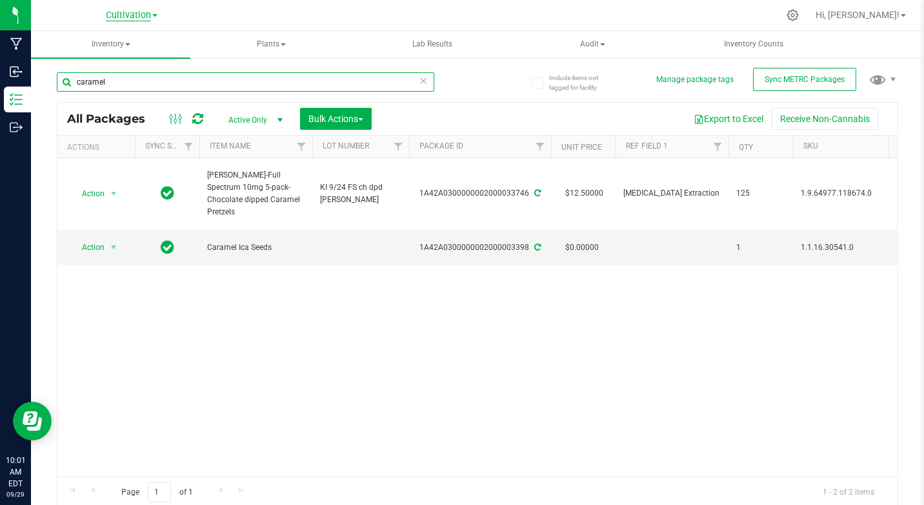
type input "caramel"
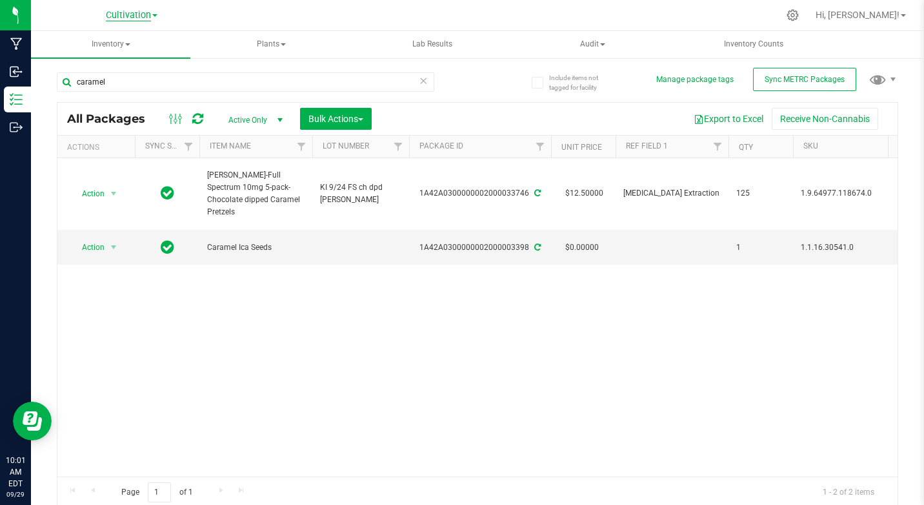
click at [127, 10] on span "Cultivation" at bounding box center [128, 16] width 45 height 12
click at [70, 78] on link "Retail" at bounding box center [131, 79] width 188 height 17
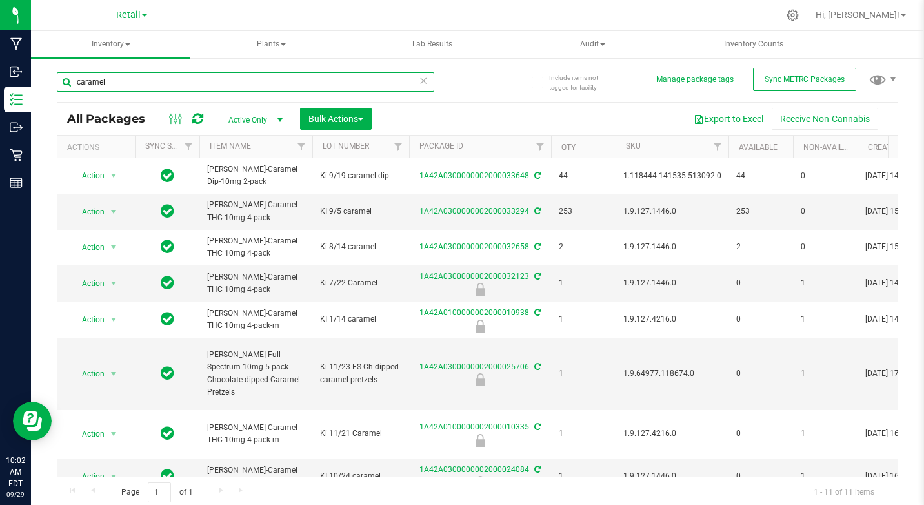
drag, startPoint x: 77, startPoint y: 83, endPoint x: 130, endPoint y: 83, distance: 52.3
click at [130, 83] on input "caramel" at bounding box center [246, 81] width 378 height 19
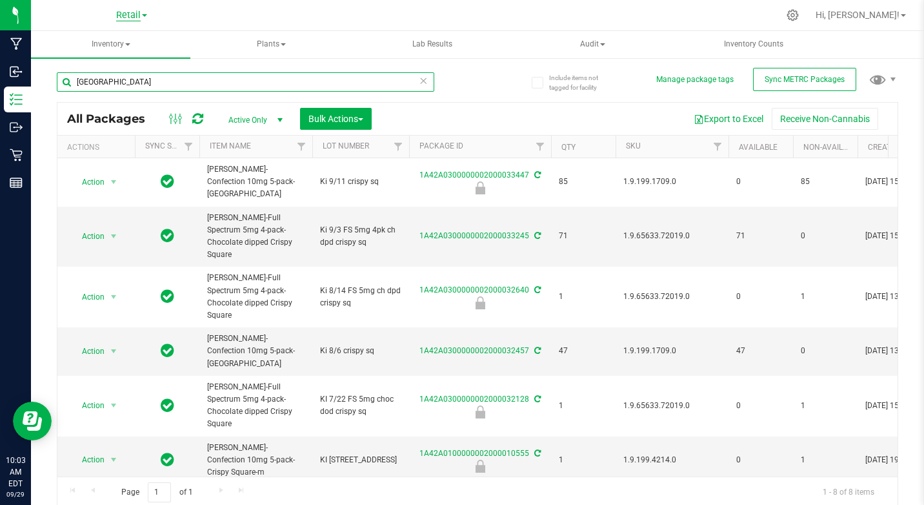
type input "[GEOGRAPHIC_DATA]"
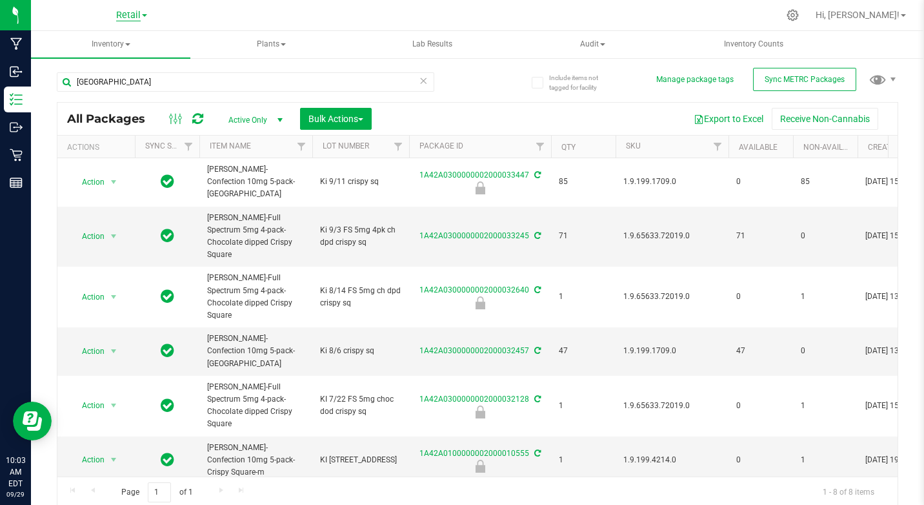
click at [133, 17] on span "Retail" at bounding box center [128, 16] width 25 height 12
click at [105, 46] on link "Cultivation" at bounding box center [131, 45] width 188 height 17
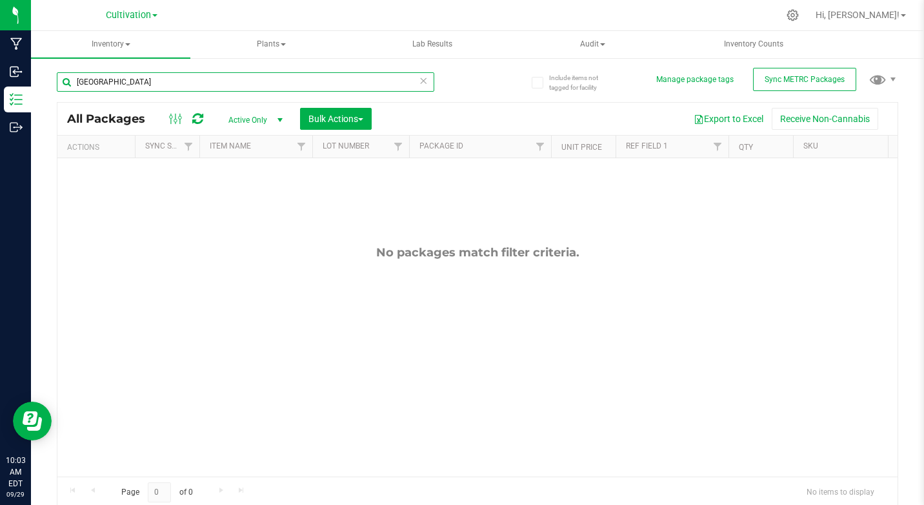
drag, startPoint x: 78, startPoint y: 83, endPoint x: 143, endPoint y: 86, distance: 65.2
click at [143, 86] on input "[GEOGRAPHIC_DATA]" at bounding box center [246, 81] width 378 height 19
type input "coconut mac"
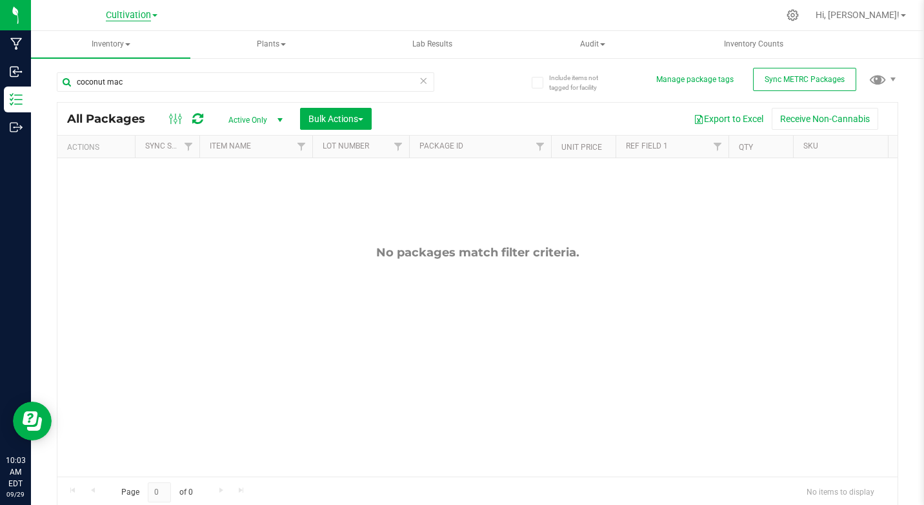
click at [137, 15] on span "Cultivation" at bounding box center [128, 16] width 45 height 12
click at [77, 75] on link "Retail" at bounding box center [131, 79] width 188 height 17
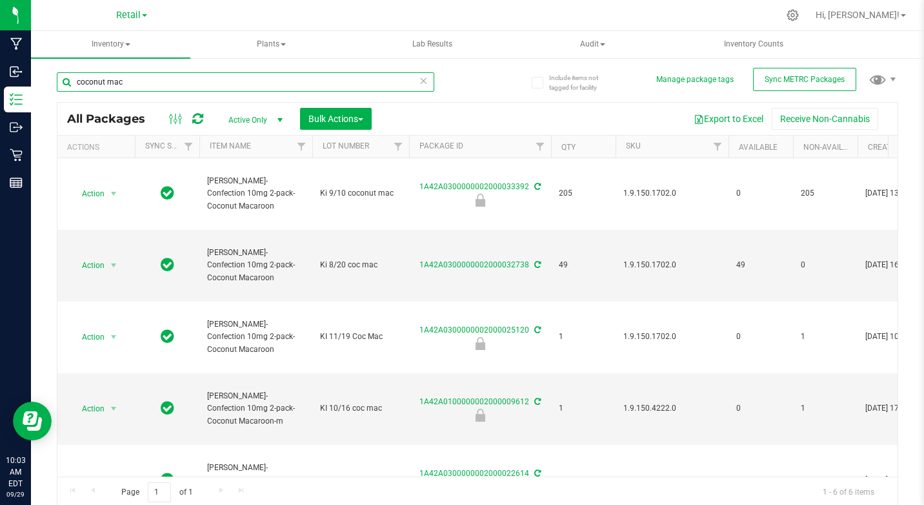
drag, startPoint x: 80, startPoint y: 83, endPoint x: 183, endPoint y: 77, distance: 103.4
click at [183, 77] on input "coconut mac" at bounding box center [246, 81] width 378 height 19
type input "c"
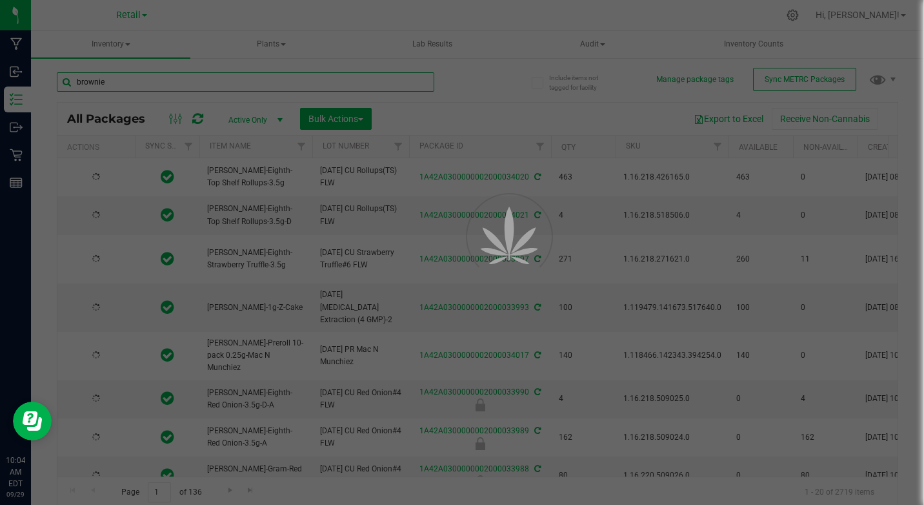
type input "brownies"
type input "[DATE]"
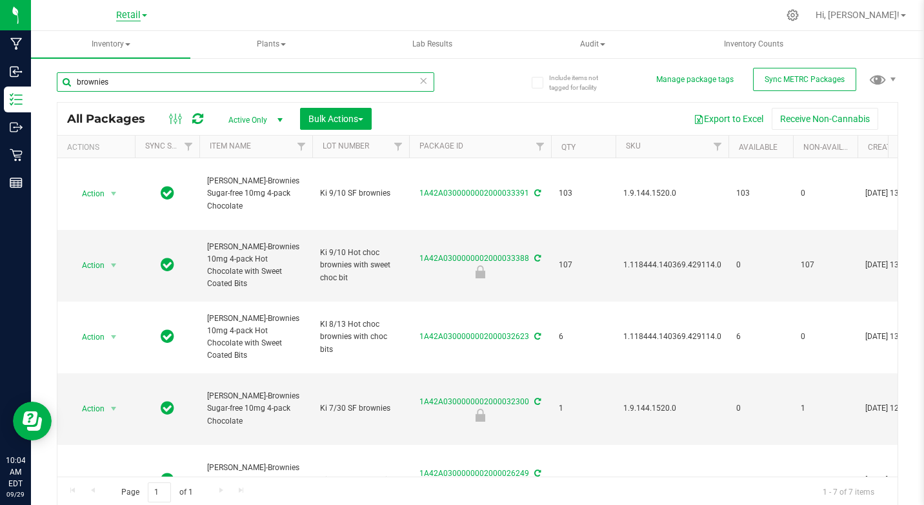
type input "brownies"
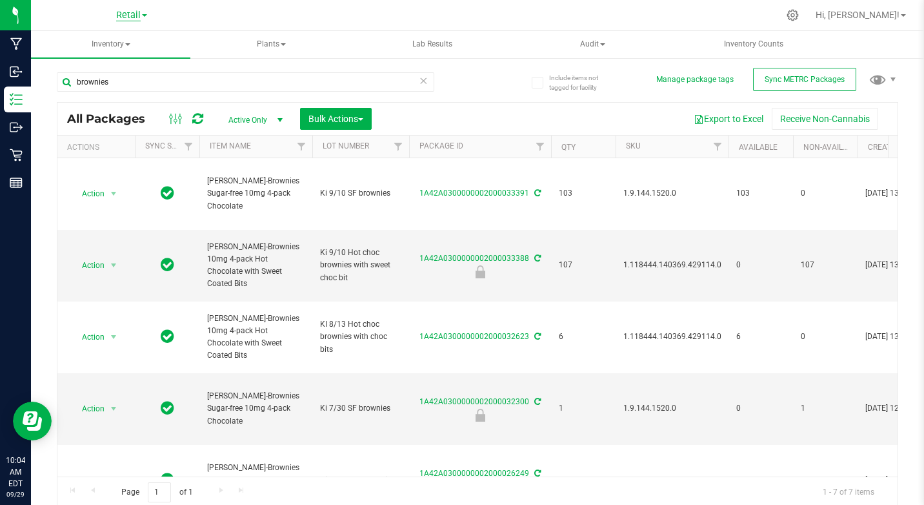
click at [125, 14] on span "Retail" at bounding box center [128, 16] width 25 height 12
click at [74, 39] on link "Cultivation" at bounding box center [131, 45] width 188 height 17
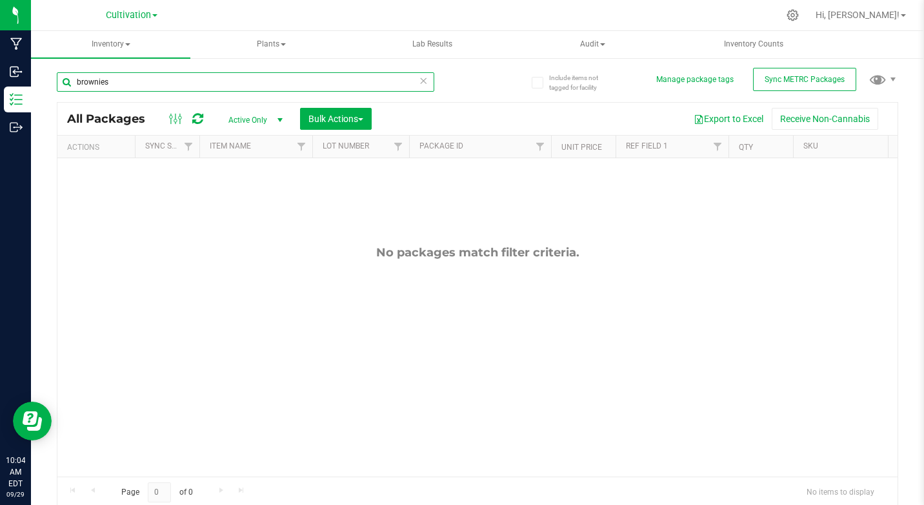
drag, startPoint x: 77, startPoint y: 80, endPoint x: 125, endPoint y: 85, distance: 48.0
click at [125, 85] on input "brownies" at bounding box center [246, 81] width 378 height 19
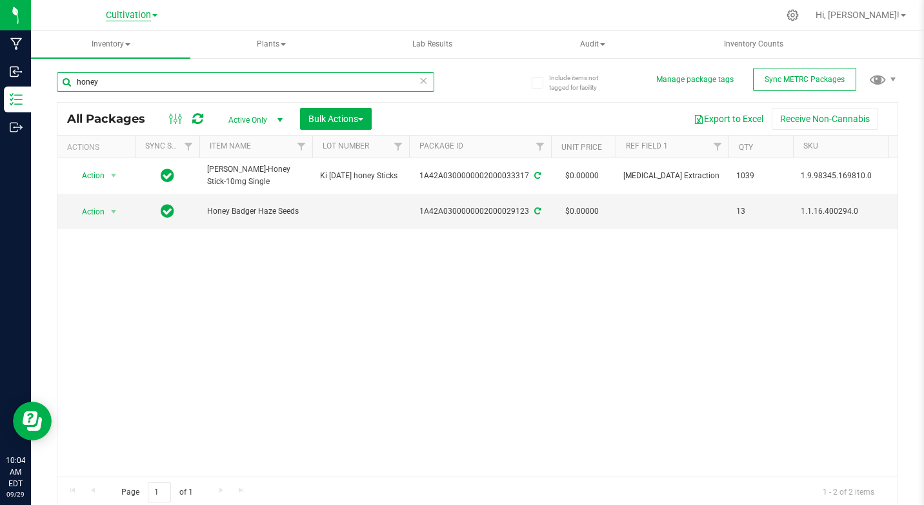
type input "honey"
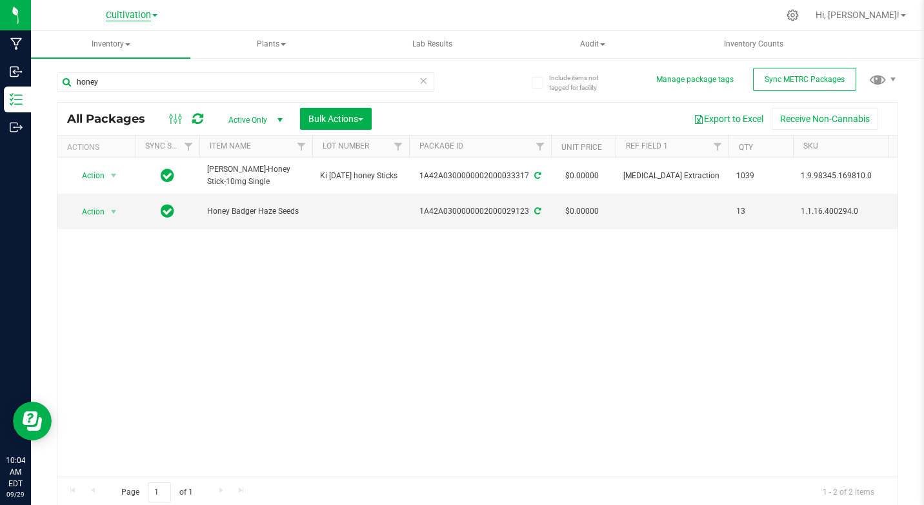
click at [118, 19] on span "Cultivation" at bounding box center [128, 16] width 45 height 12
click at [69, 76] on link "Retail" at bounding box center [131, 79] width 188 height 17
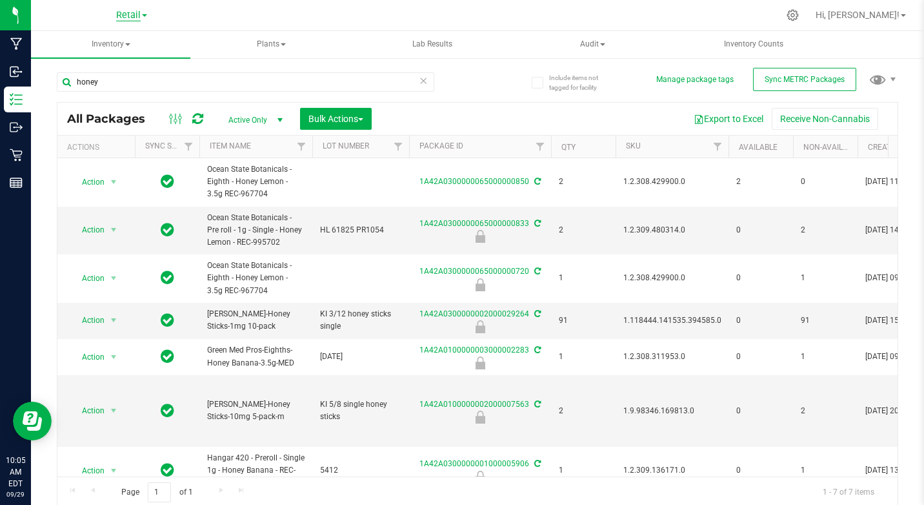
click at [132, 11] on span "Retail" at bounding box center [128, 16] width 25 height 12
click at [90, 42] on link "Cultivation" at bounding box center [131, 45] width 188 height 17
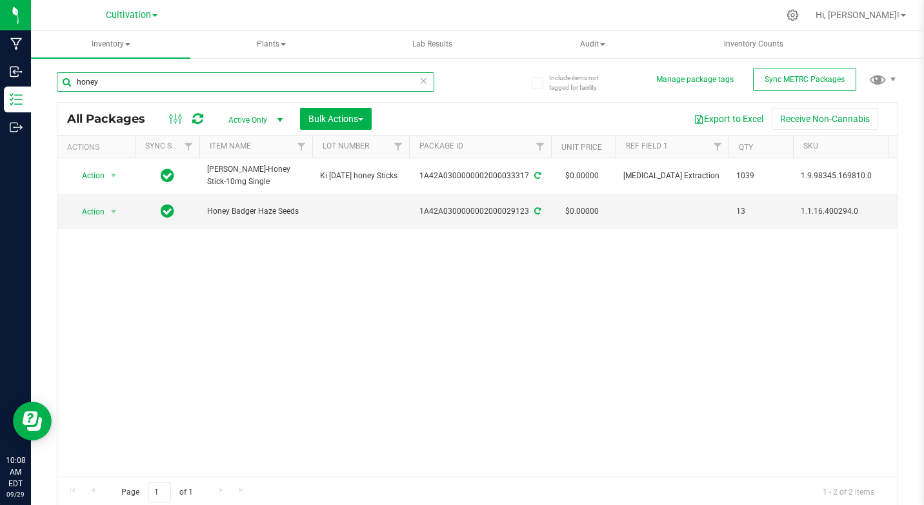
drag, startPoint x: 77, startPoint y: 82, endPoint x: 103, endPoint y: 86, distance: 26.7
click at [103, 86] on input "honey" at bounding box center [246, 81] width 378 height 19
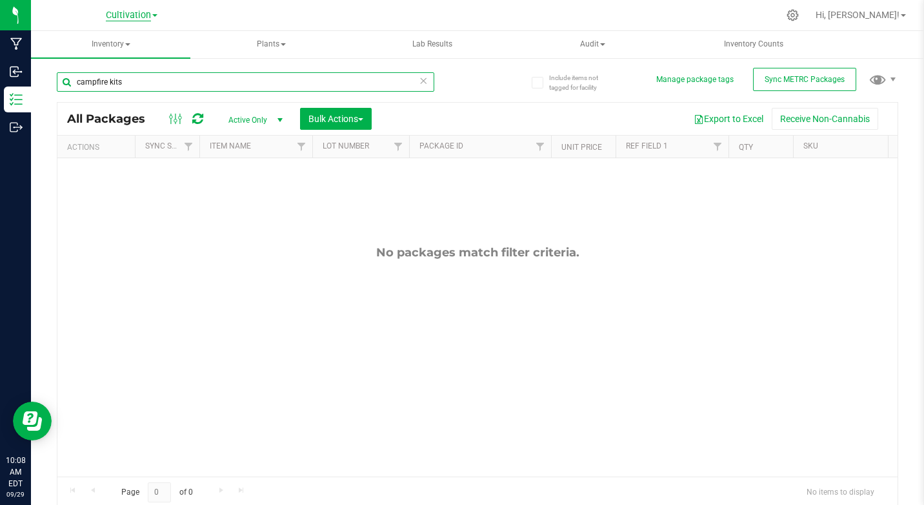
type input "campfire kits"
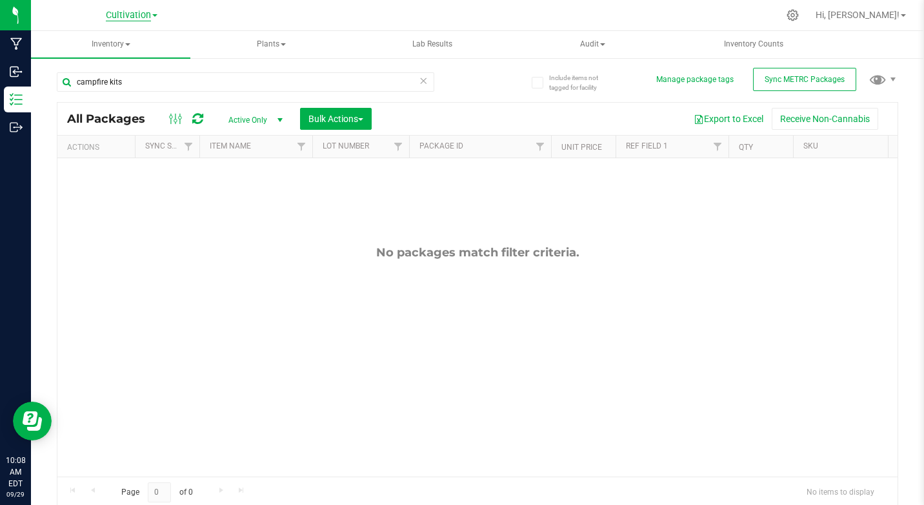
click at [136, 19] on span "Cultivation" at bounding box center [128, 16] width 45 height 12
click at [72, 76] on link "Retail" at bounding box center [131, 79] width 188 height 17
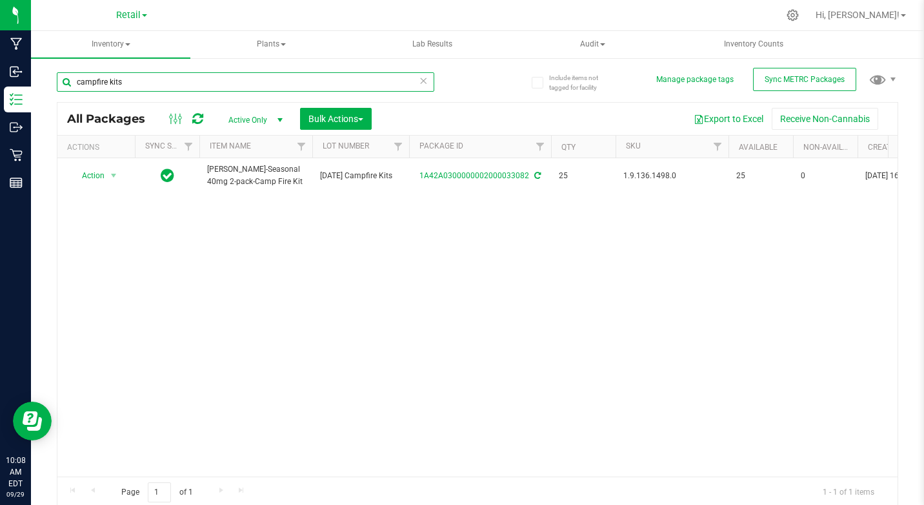
drag, startPoint x: 76, startPoint y: 83, endPoint x: 145, endPoint y: 85, distance: 68.4
click at [145, 85] on input "campfire kits" at bounding box center [246, 81] width 378 height 19
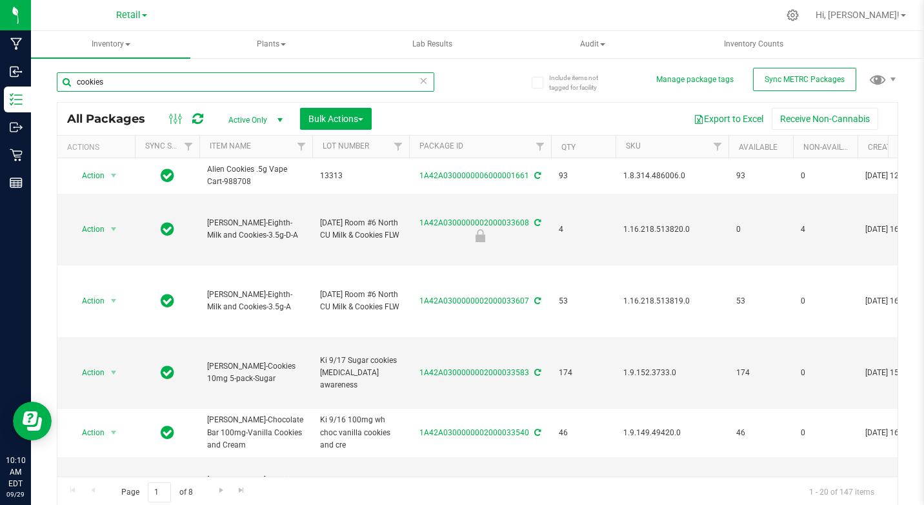
type input "cookies"
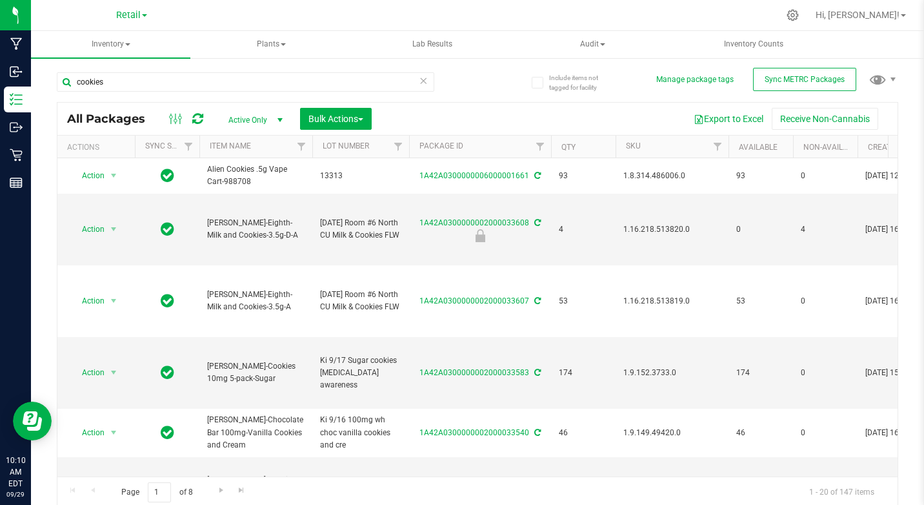
click at [146, 18] on link "Retail" at bounding box center [131, 14] width 31 height 12
click at [88, 41] on link "Cultivation" at bounding box center [131, 45] width 188 height 17
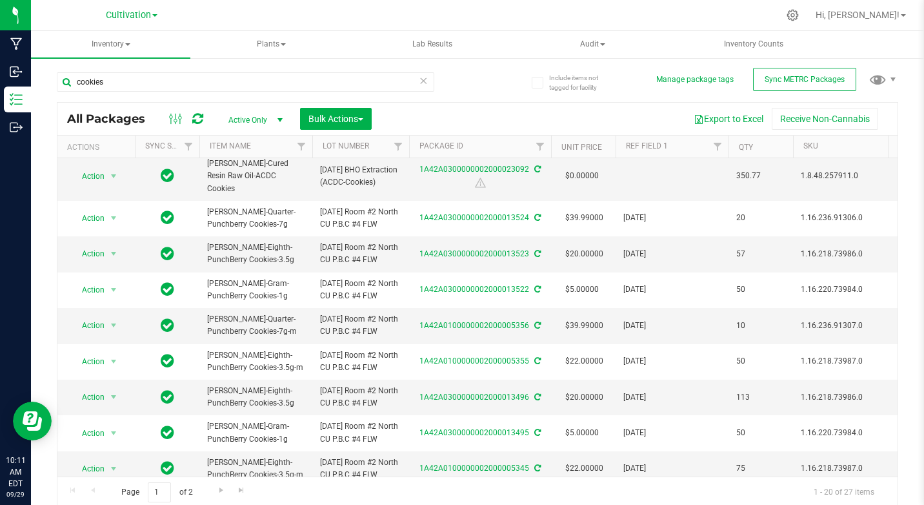
scroll to position [715, 0]
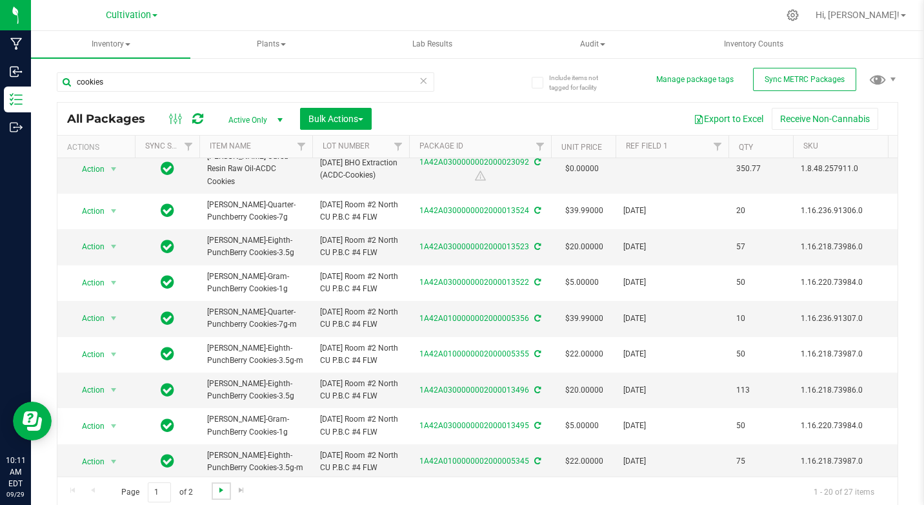
click at [223, 489] on span "Go to the next page" at bounding box center [221, 490] width 10 height 10
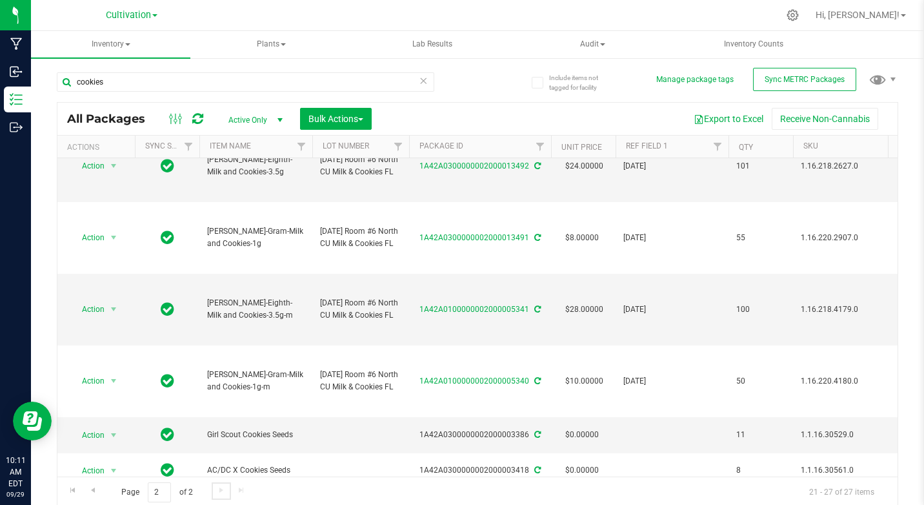
scroll to position [85, 0]
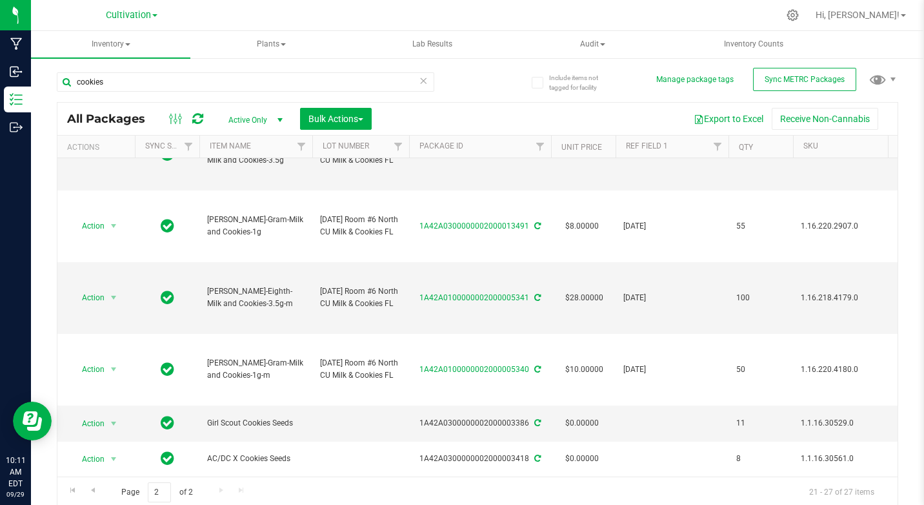
click at [125, 6] on div "Cultivation Cultivation Manufacturing Retail" at bounding box center [131, 15] width 188 height 20
click at [124, 13] on span "Cultivation" at bounding box center [128, 16] width 45 height 12
click at [68, 82] on link "Retail" at bounding box center [131, 79] width 188 height 17
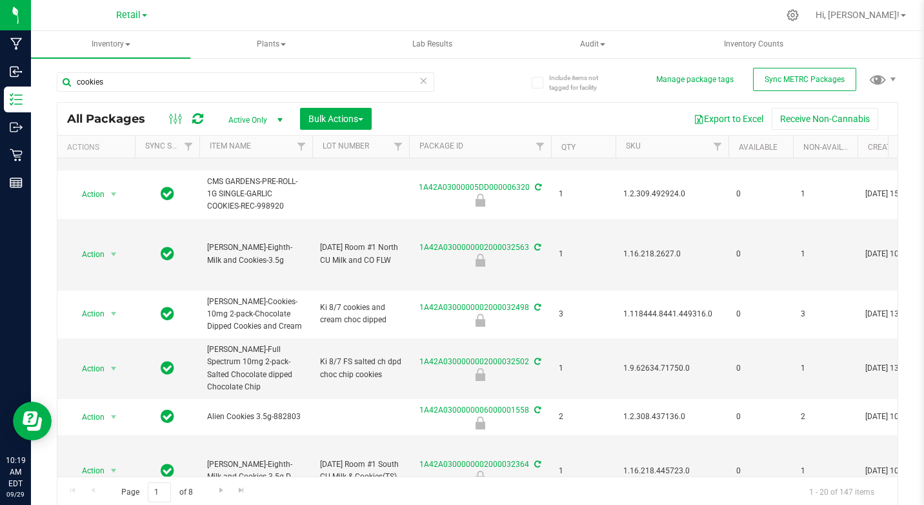
scroll to position [805, 0]
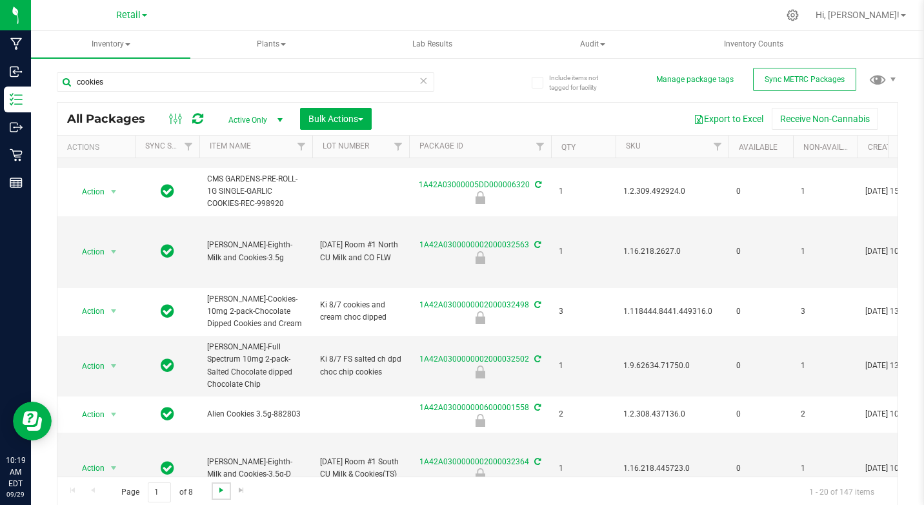
click at [221, 489] on span "Go to the next page" at bounding box center [221, 490] width 10 height 10
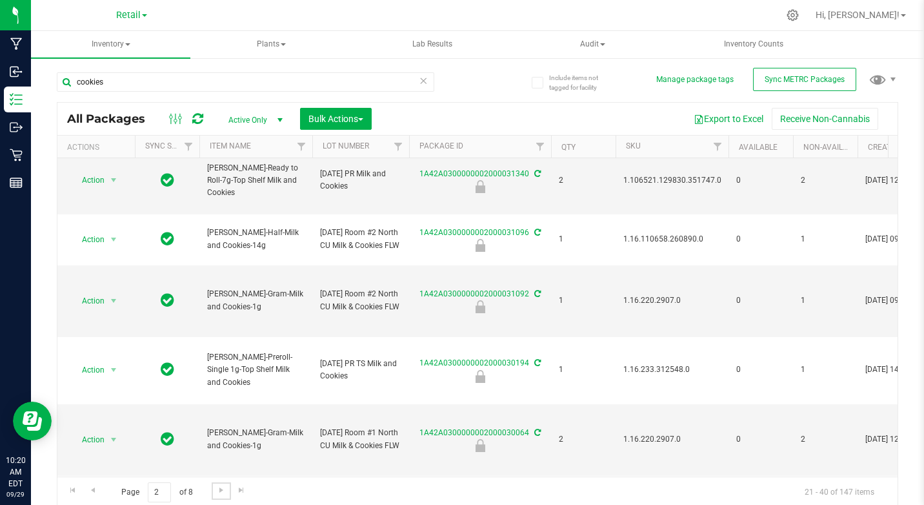
scroll to position [887, 0]
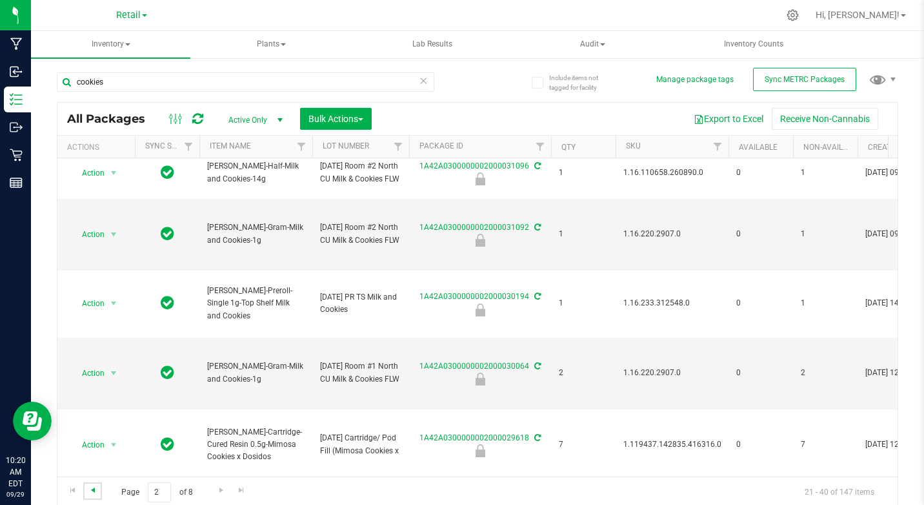
click at [88, 490] on span "Go to the previous page" at bounding box center [93, 490] width 10 height 10
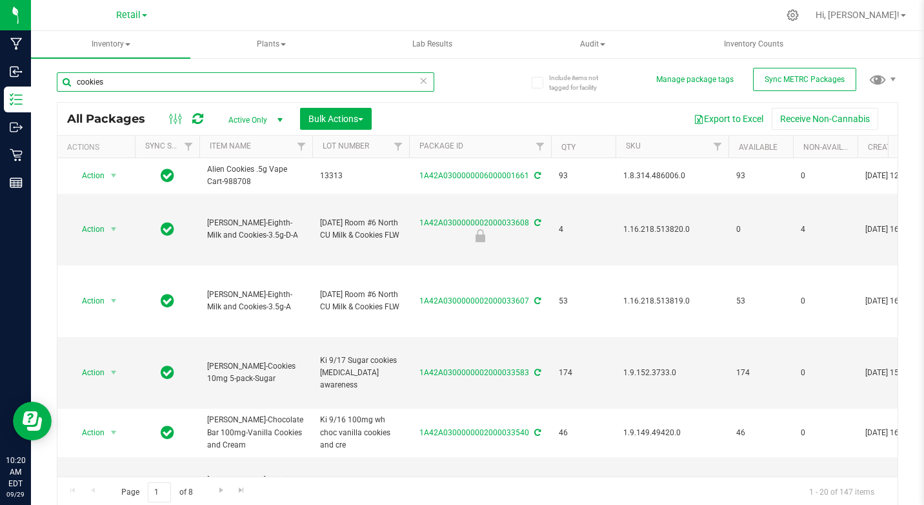
drag, startPoint x: 77, startPoint y: 83, endPoint x: 121, endPoint y: 83, distance: 43.2
click at [121, 83] on input "cookies" at bounding box center [246, 81] width 378 height 19
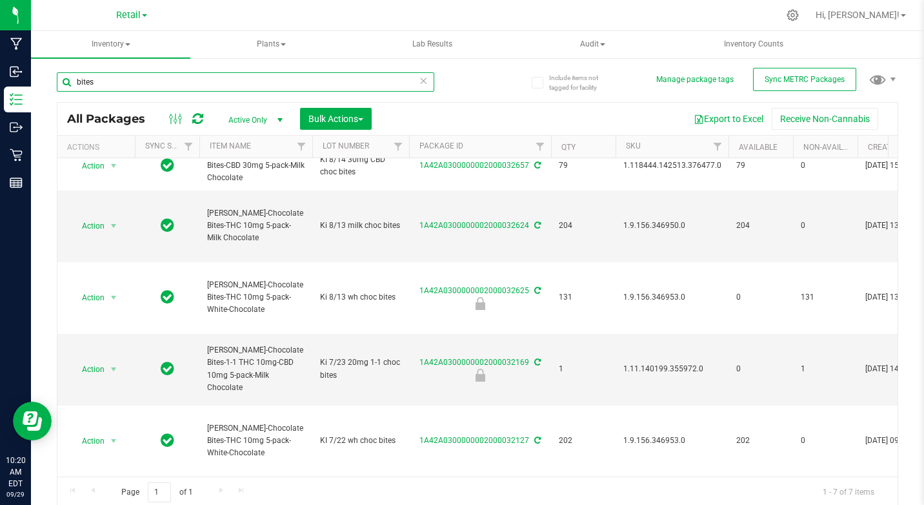
scroll to position [169, 0]
type input "bites"
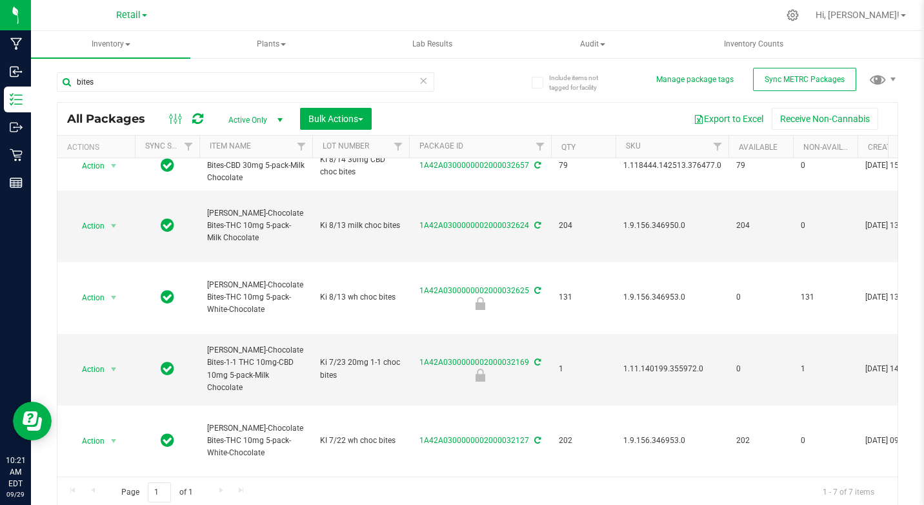
click at [147, 13] on link "Retail" at bounding box center [131, 14] width 31 height 12
click at [94, 44] on link "Cultivation" at bounding box center [131, 45] width 188 height 17
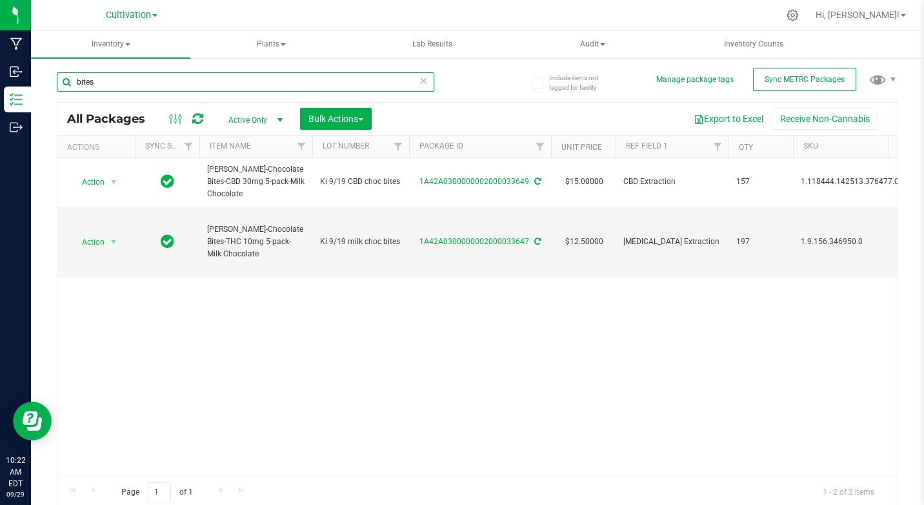
drag, startPoint x: 76, startPoint y: 82, endPoint x: 171, endPoint y: 103, distance: 97.2
click at [171, 103] on div "bites All Packages Active Only Active Only Lab Samples Locked All External Inte…" at bounding box center [478, 284] width 842 height 448
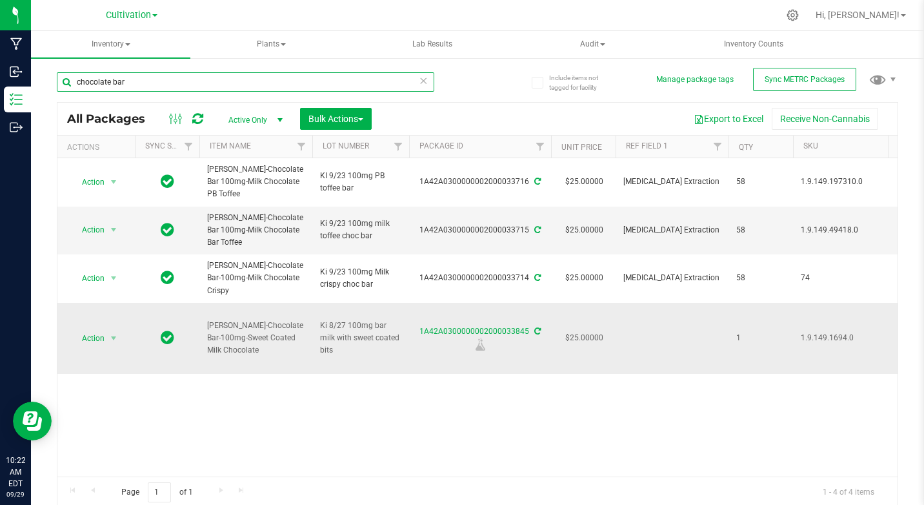
type input "chocolate bar"
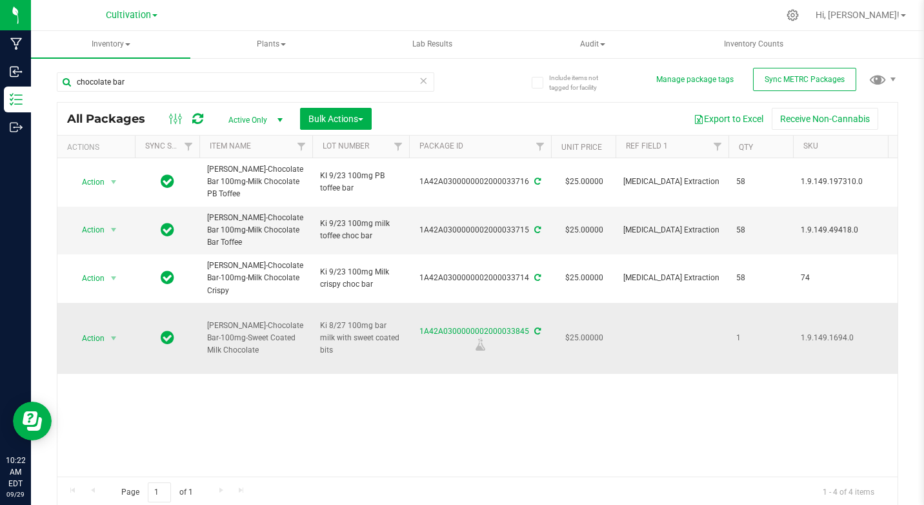
click at [536, 329] on icon at bounding box center [537, 331] width 6 height 8
click at [139, 16] on span "Cultivation" at bounding box center [128, 16] width 45 height 12
click at [77, 76] on link "Retail" at bounding box center [131, 79] width 188 height 17
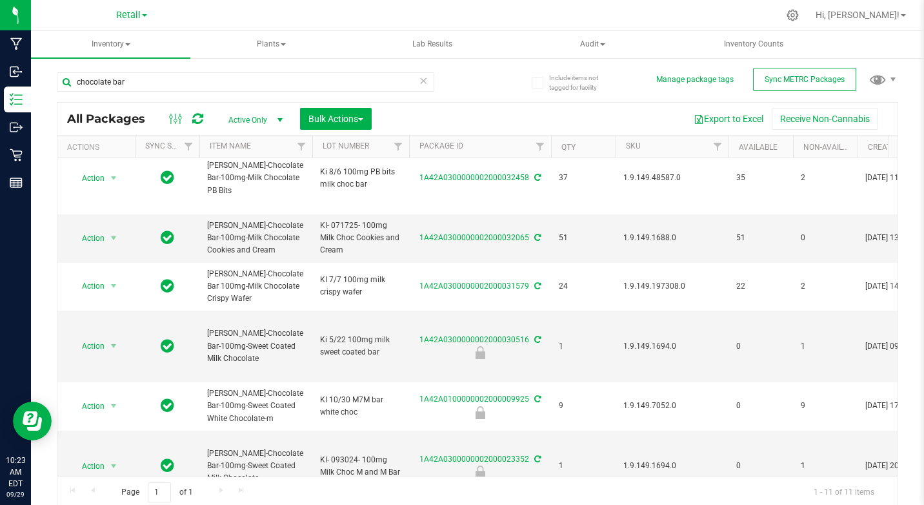
scroll to position [254, 0]
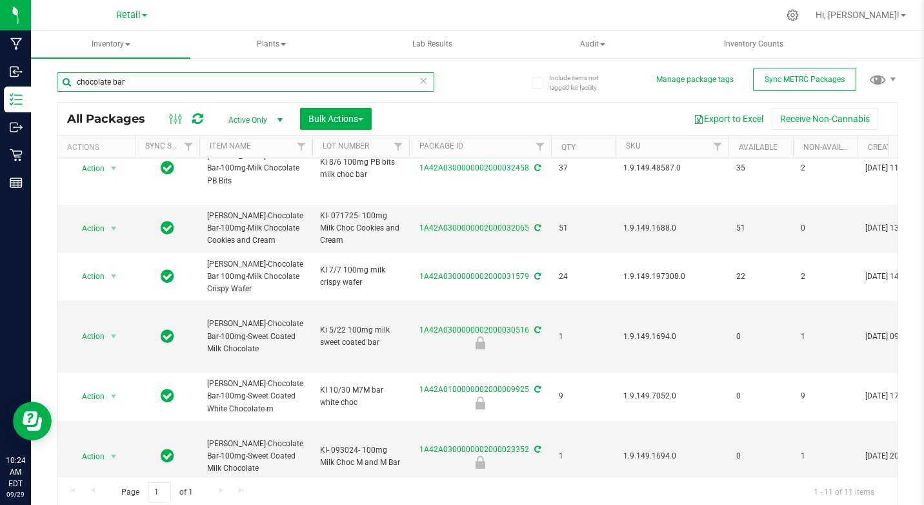
drag, startPoint x: 77, startPoint y: 79, endPoint x: 148, endPoint y: 85, distance: 71.3
click at [148, 85] on input "chocolate bar" at bounding box center [246, 81] width 378 height 19
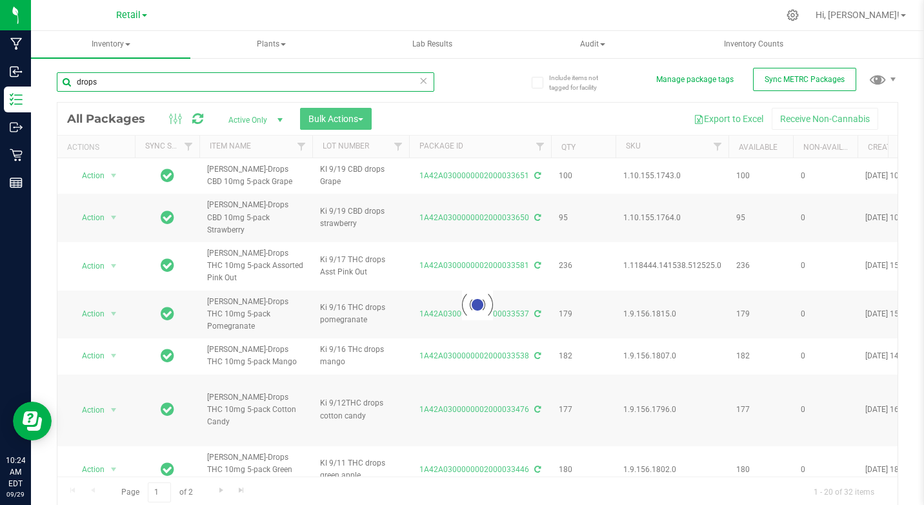
type input "drops"
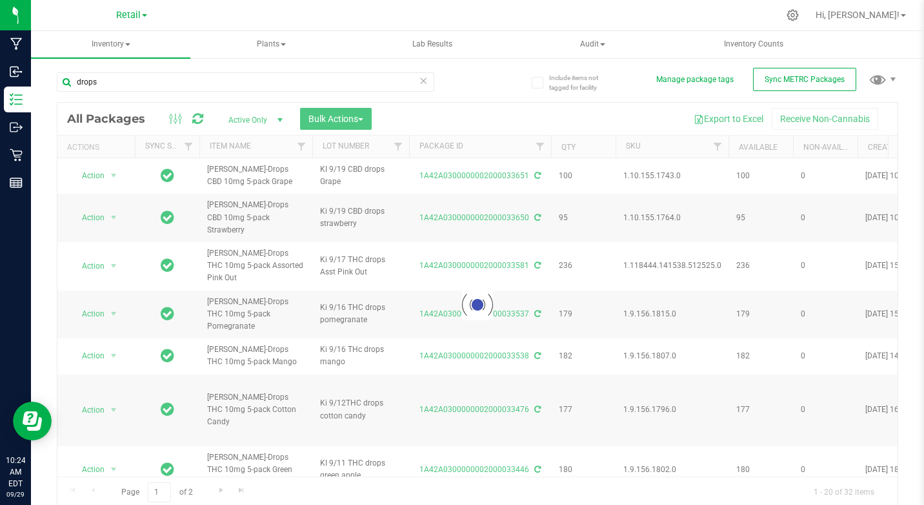
click at [145, 17] on span at bounding box center [144, 15] width 5 height 3
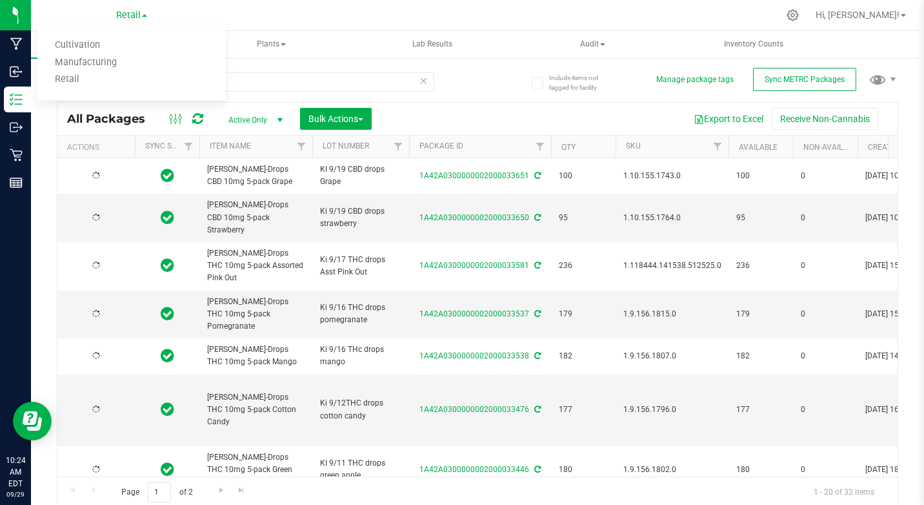
type input "[DATE]"
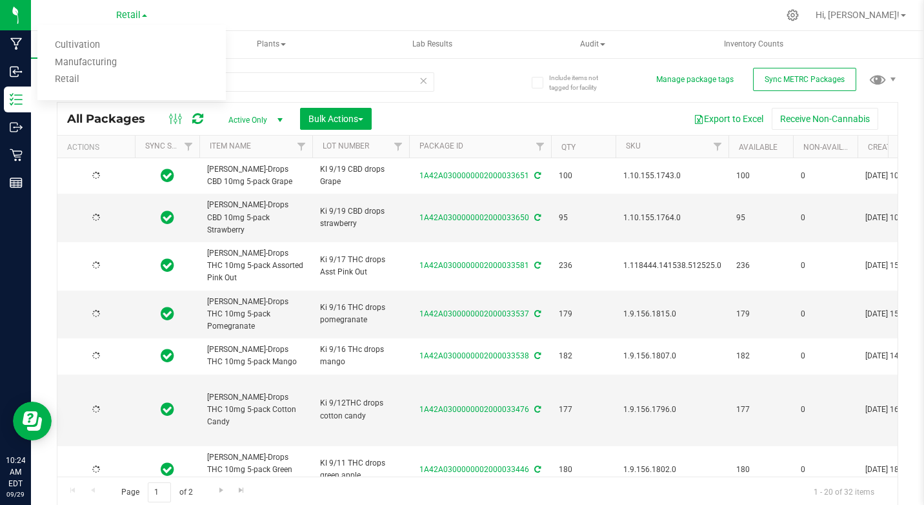
type input "[DATE]"
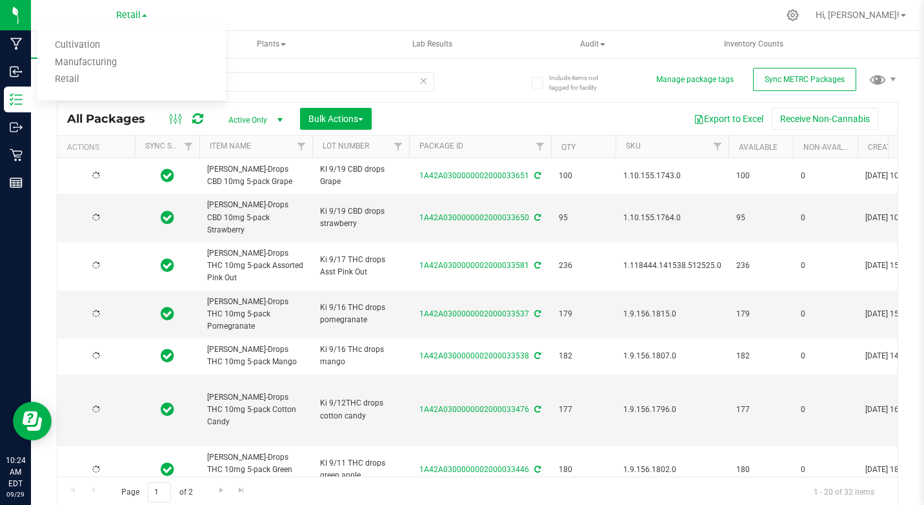
type input "[DATE]"
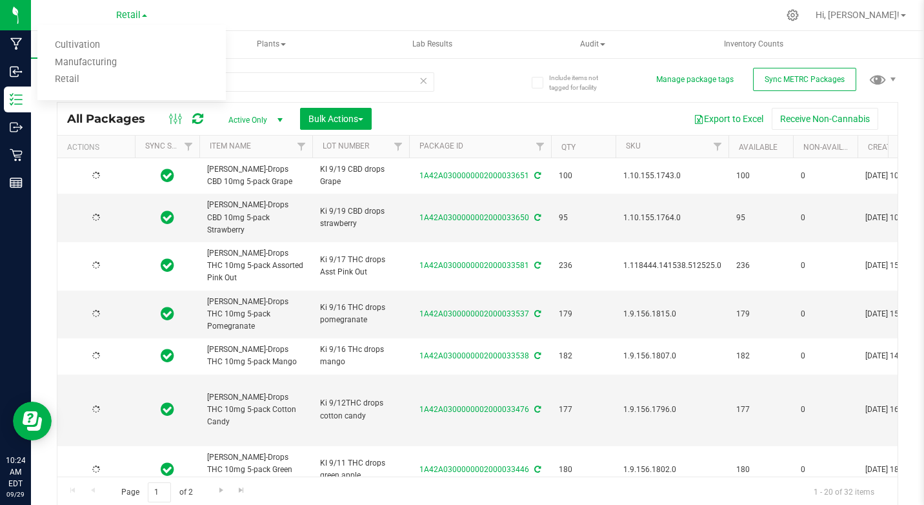
type input "[DATE]"
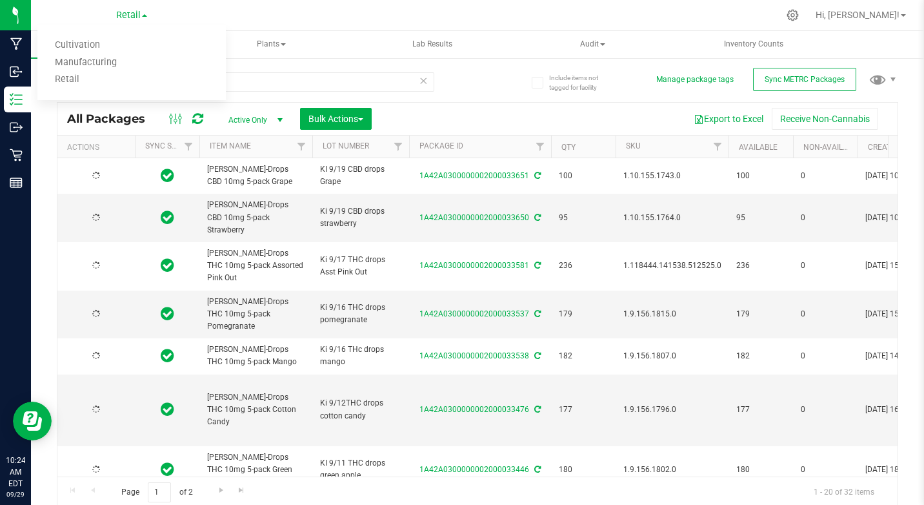
type input "[DATE]"
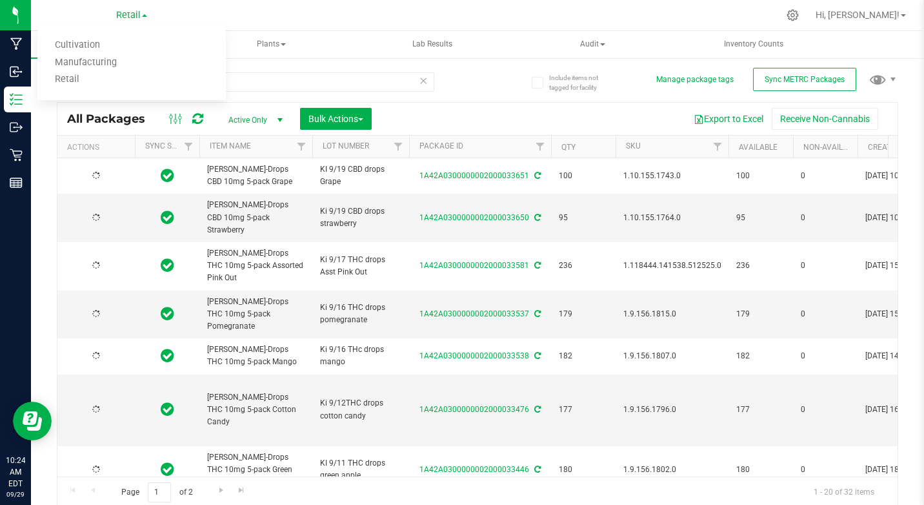
type input "[DATE]"
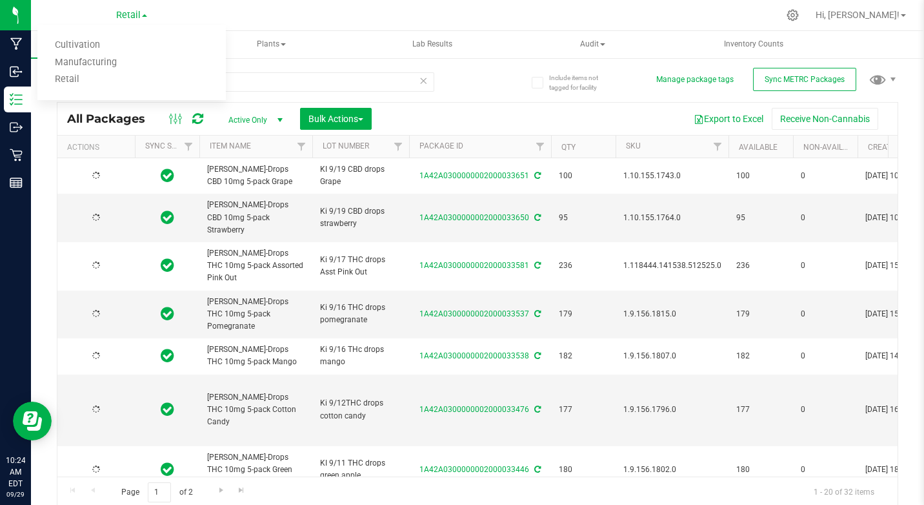
type input "[DATE]"
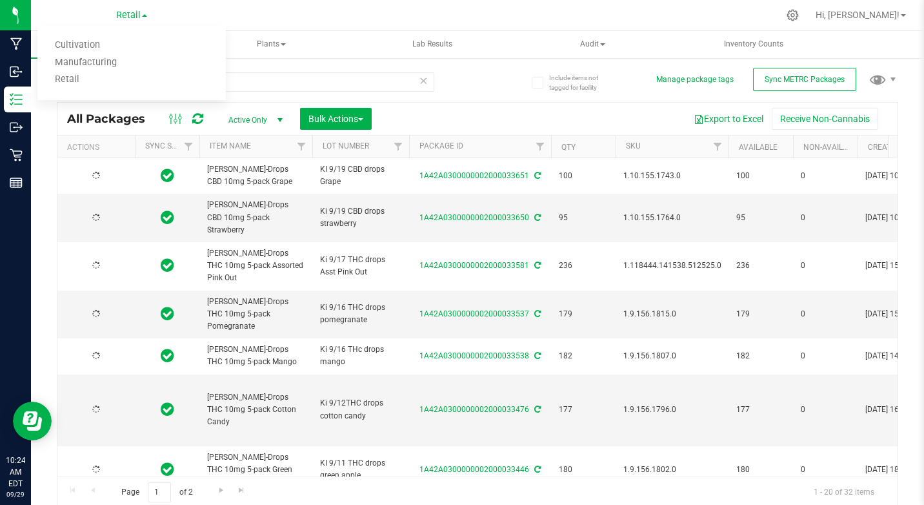
type input "[DATE]"
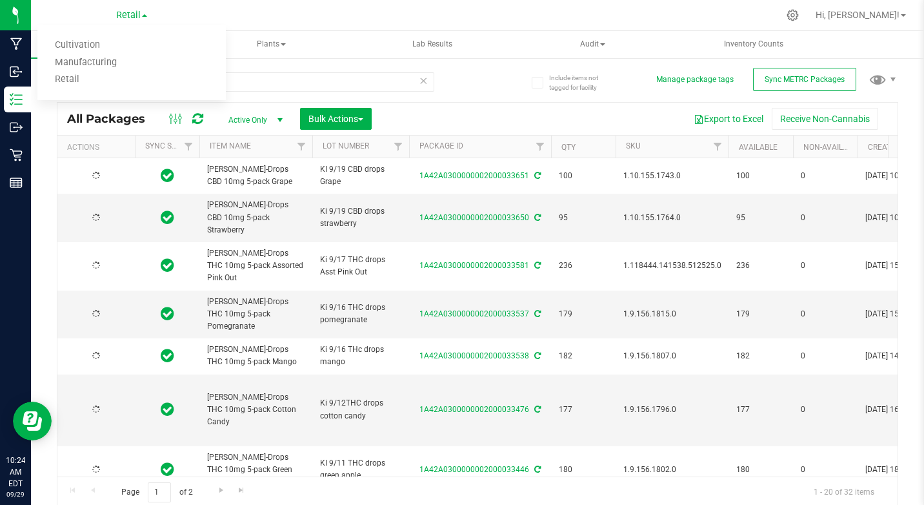
click at [145, 17] on link "Retail" at bounding box center [131, 14] width 31 height 12
click at [145, 17] on span at bounding box center [144, 15] width 5 height 3
click at [88, 43] on link "Cultivation" at bounding box center [131, 45] width 188 height 17
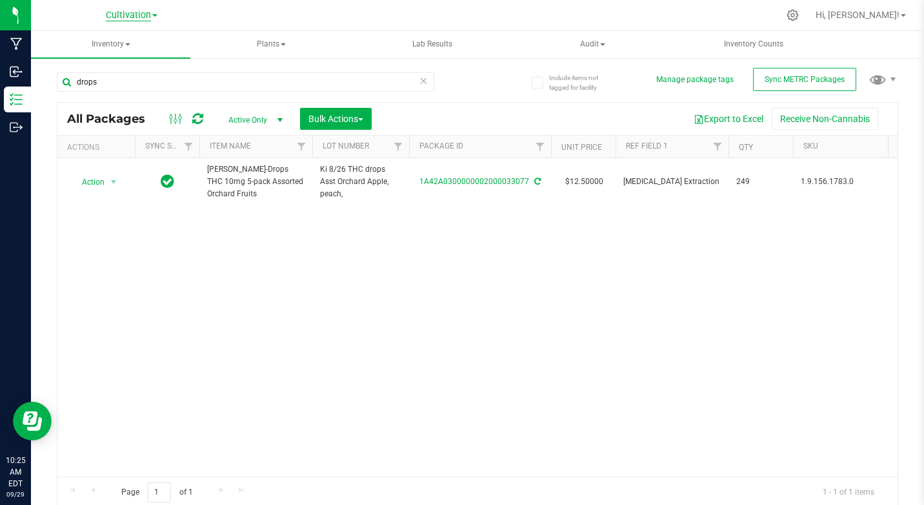
click at [121, 14] on span "Cultivation" at bounding box center [128, 16] width 45 height 12
click at [72, 81] on link "Retail" at bounding box center [131, 79] width 188 height 17
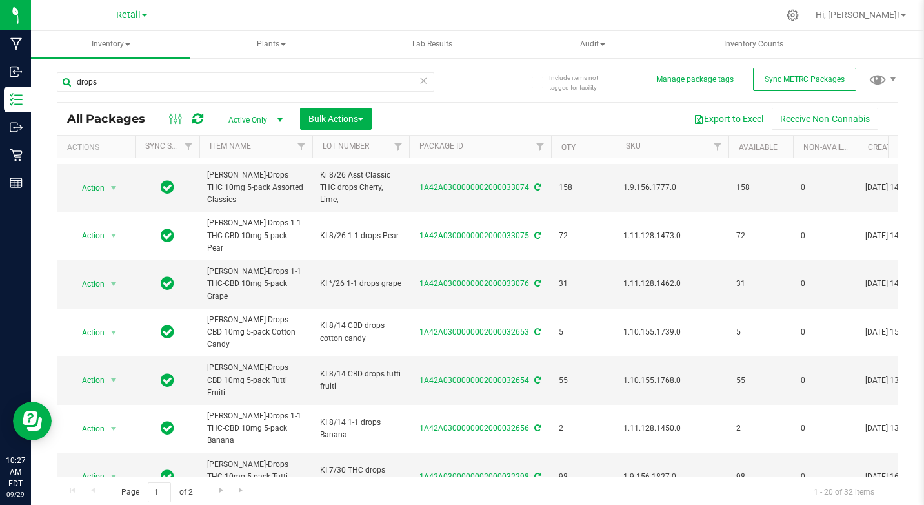
scroll to position [491, 0]
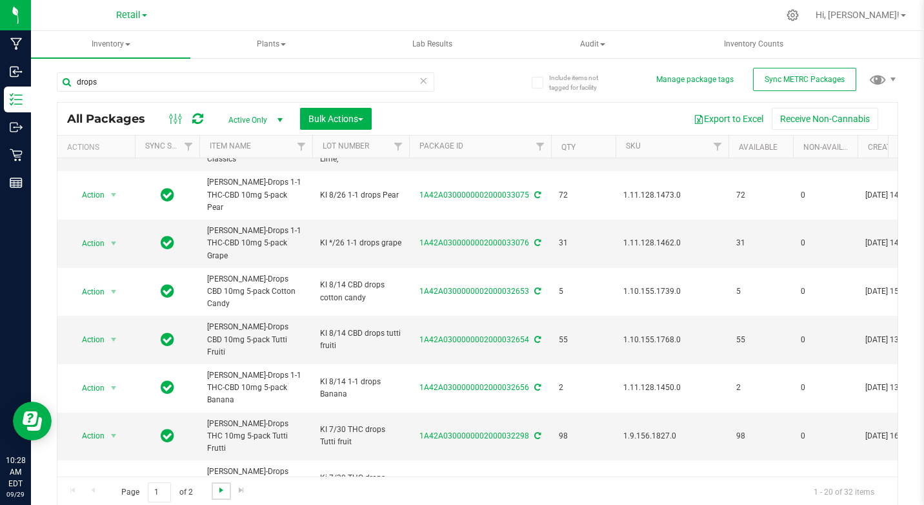
click at [219, 487] on span "Go to the next page" at bounding box center [221, 490] width 10 height 10
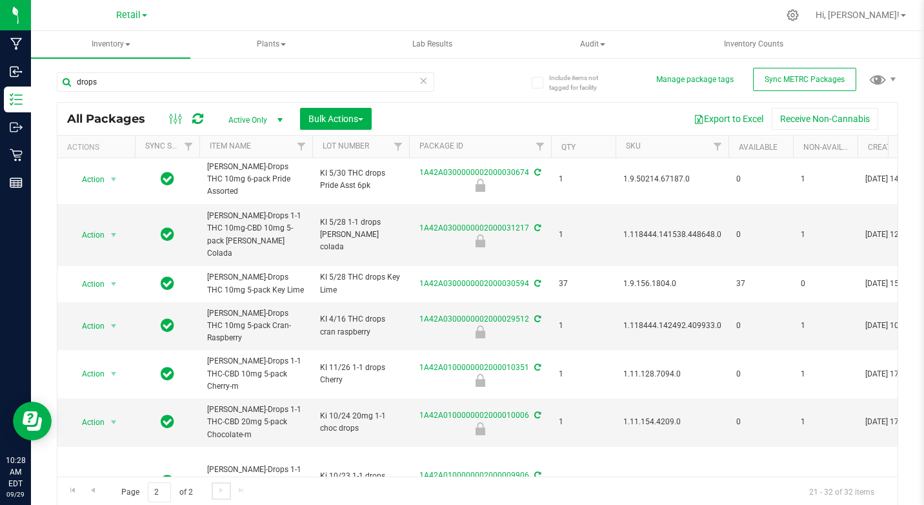
scroll to position [198, 0]
